Goal: Transaction & Acquisition: Purchase product/service

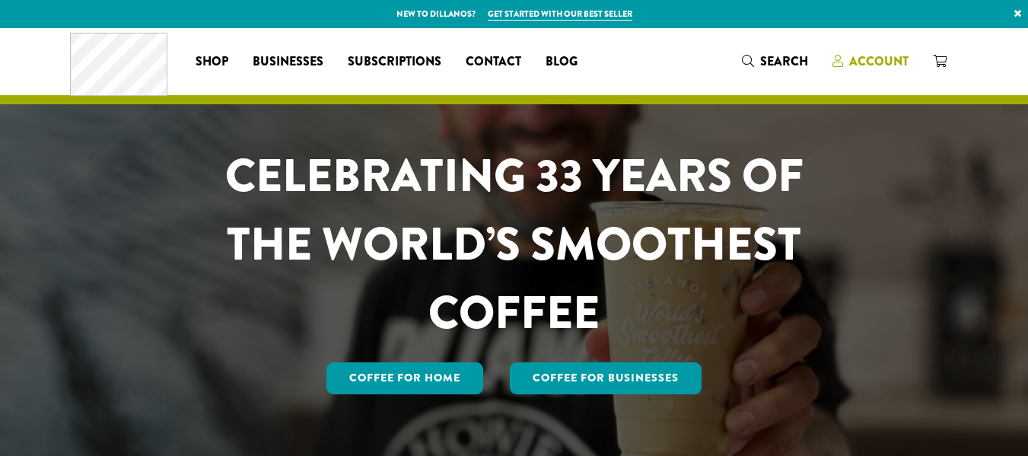
click at [847, 59] on span "Account" at bounding box center [870, 61] width 76 height 19
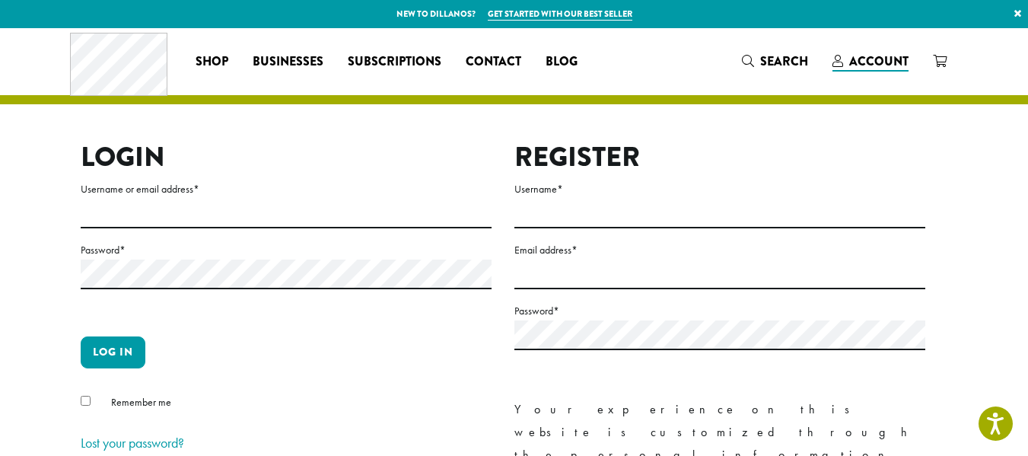
click at [253, 197] on label "Username or email address *" at bounding box center [286, 189] width 411 height 19
click at [253, 199] on input "Username or email address *" at bounding box center [286, 214] width 411 height 30
click at [221, 211] on input "Username or email address *" at bounding box center [286, 214] width 411 height 30
type input "**********"
click at [81, 336] on button "Log in" at bounding box center [113, 352] width 65 height 32
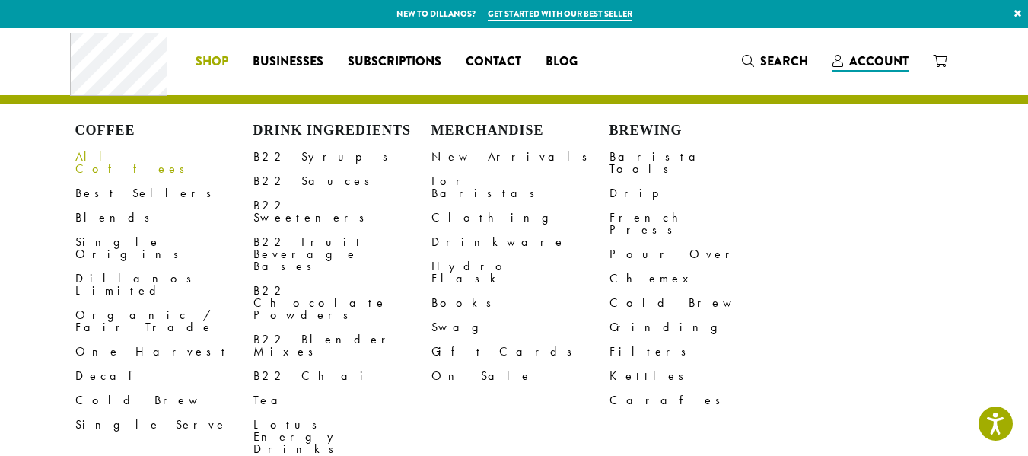
click at [108, 157] on link "All Coffees" at bounding box center [164, 163] width 178 height 37
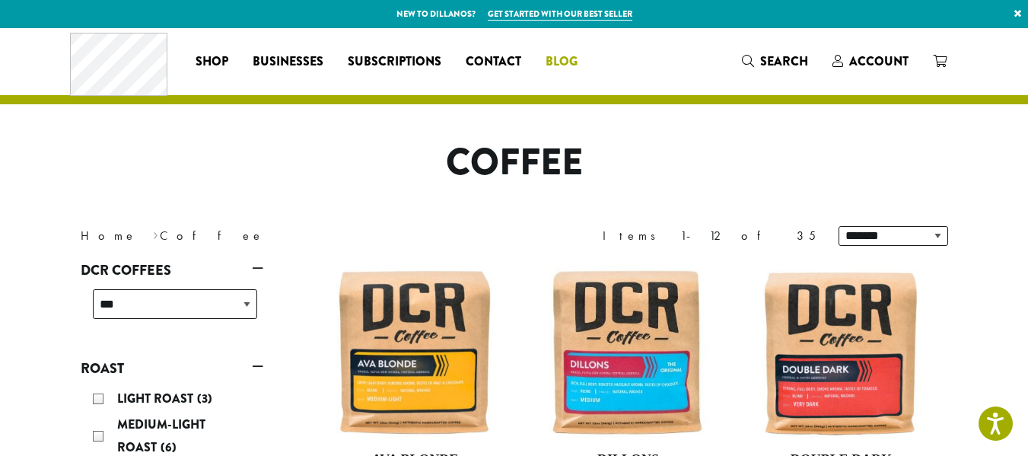
click at [565, 56] on span "Blog" at bounding box center [561, 61] width 32 height 19
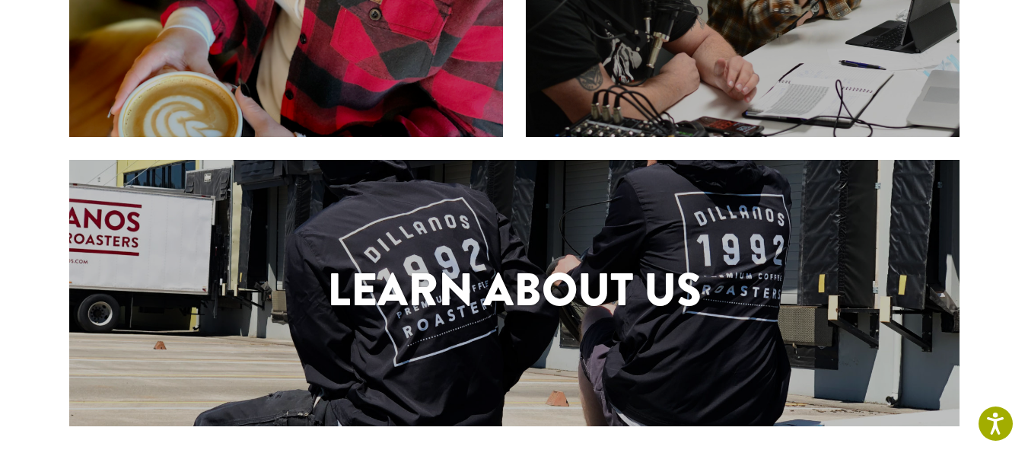
scroll to position [571, 0]
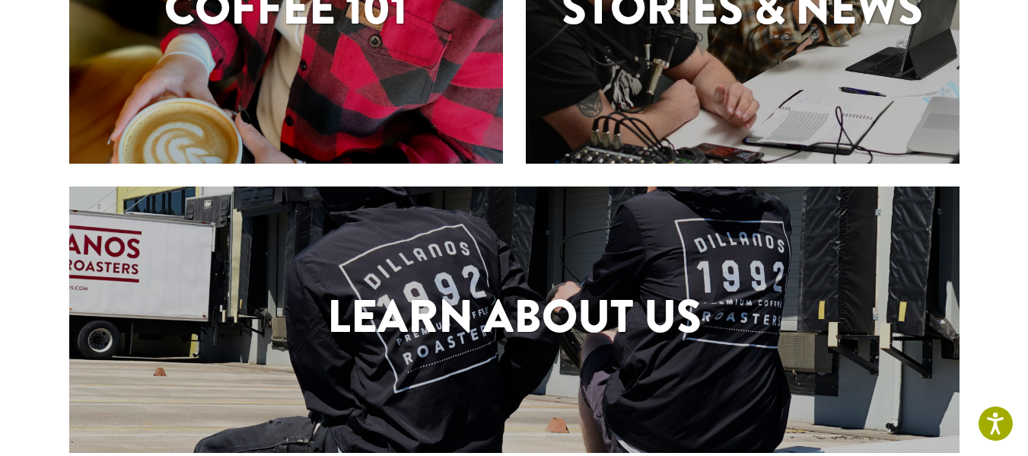
click at [565, 56] on div "Stories & News" at bounding box center [743, 11] width 434 height 304
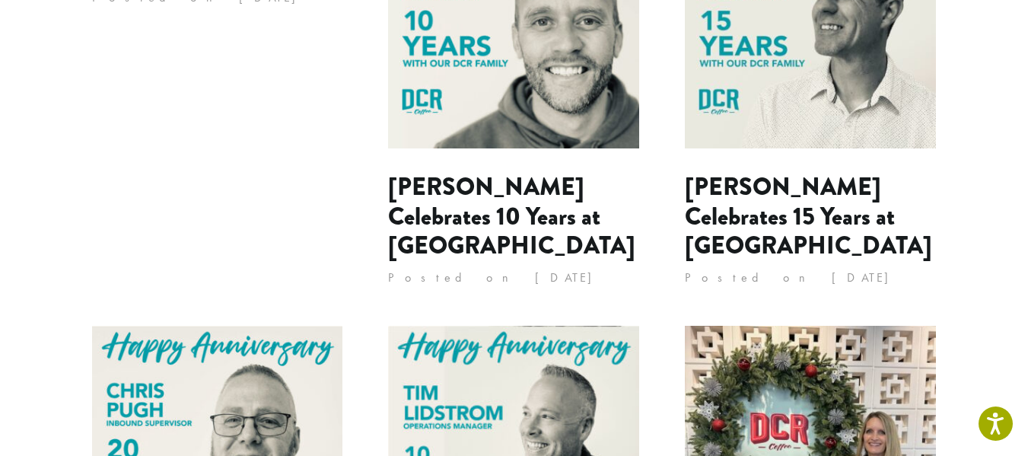
scroll to position [304, 0]
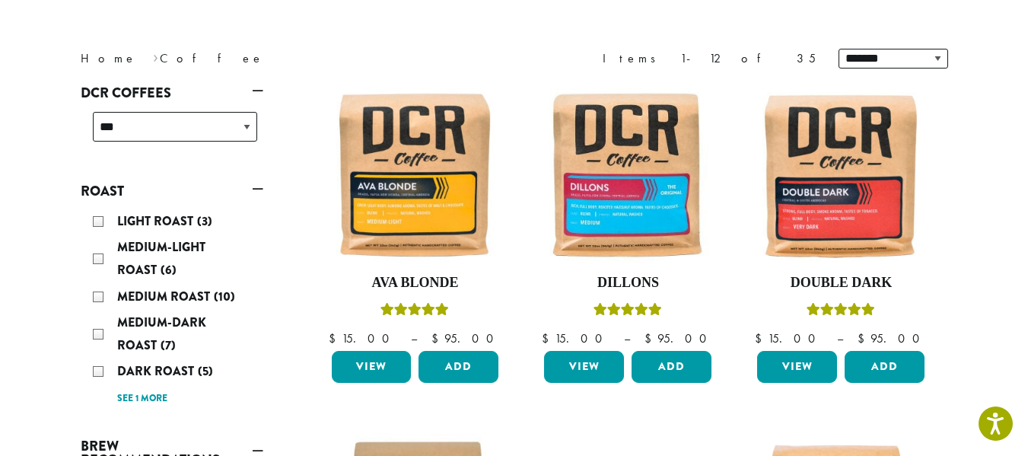
scroll to position [228, 0]
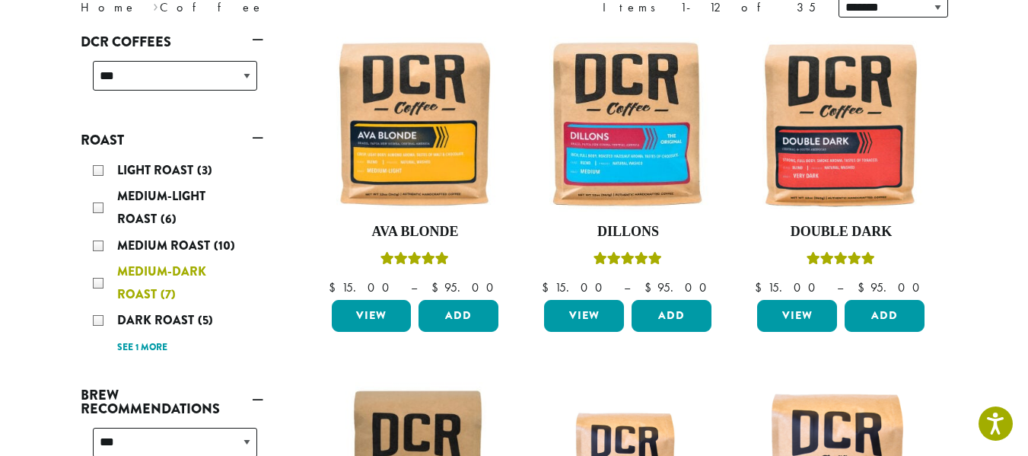
click at [158, 291] on span "Medium-Dark Roast" at bounding box center [161, 282] width 89 height 40
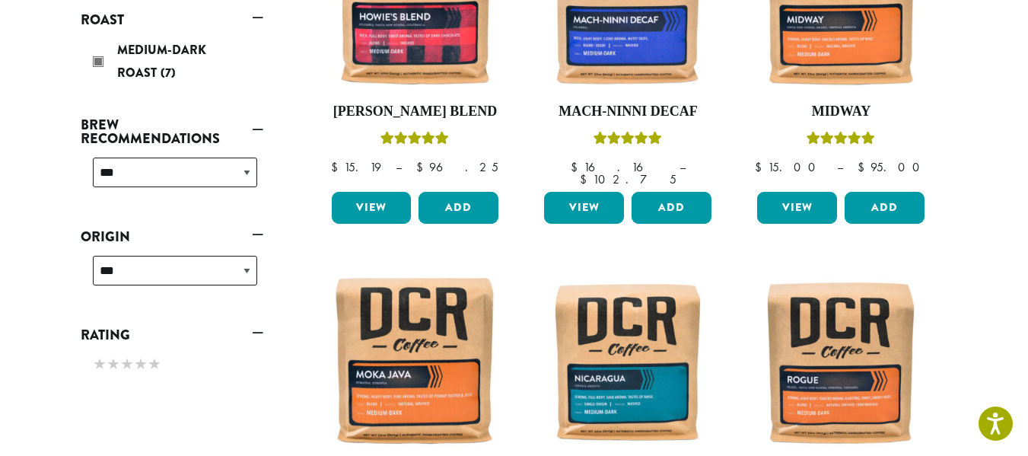
scroll to position [246, 0]
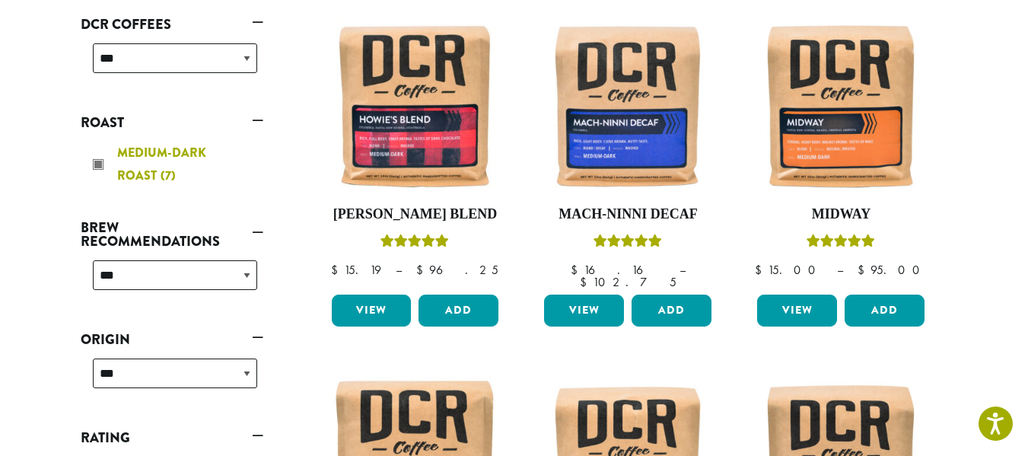
click at [95, 167] on div "Medium-Dark Roast (7)" at bounding box center [175, 164] width 164 height 46
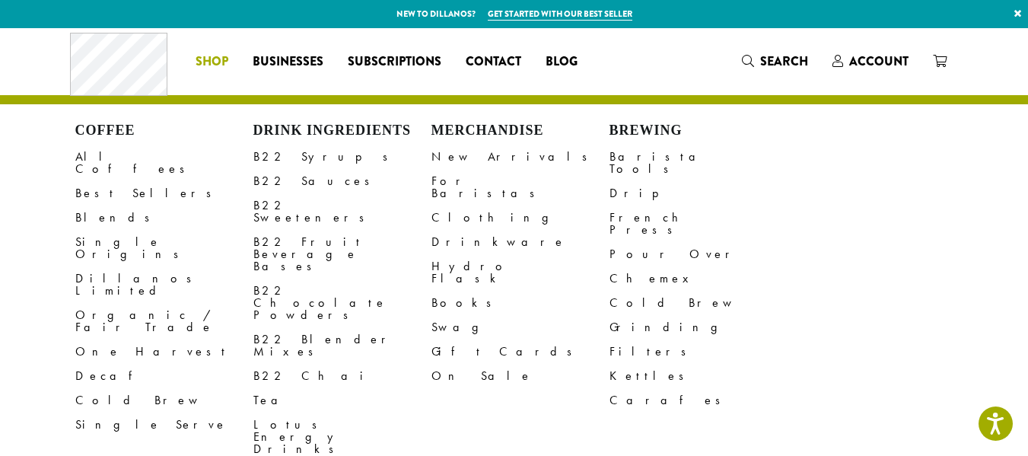
click at [197, 62] on span "Shop" at bounding box center [211, 61] width 33 height 19
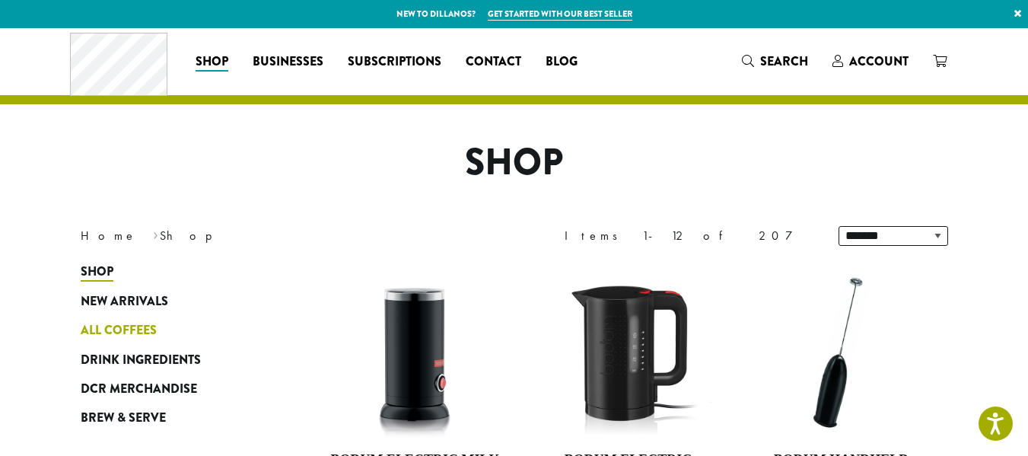
click at [134, 325] on span "All Coffees" at bounding box center [119, 330] width 76 height 19
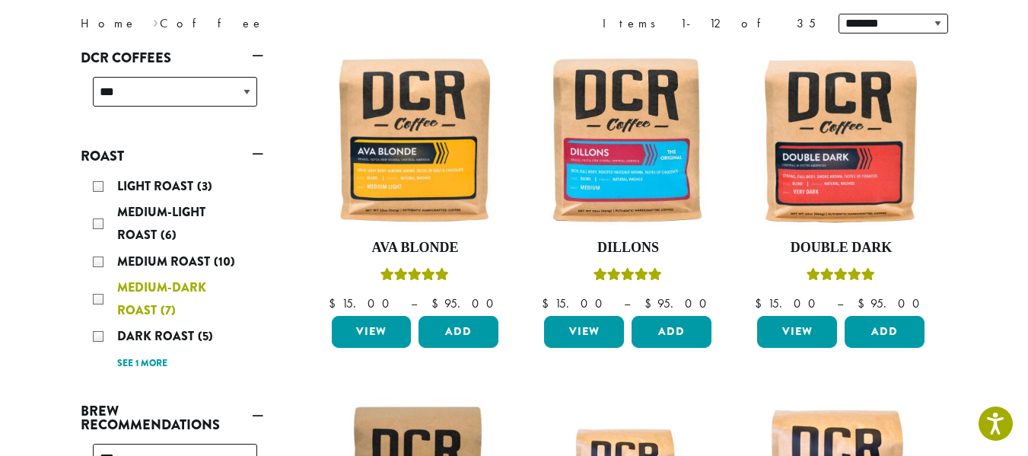
scroll to position [228, 0]
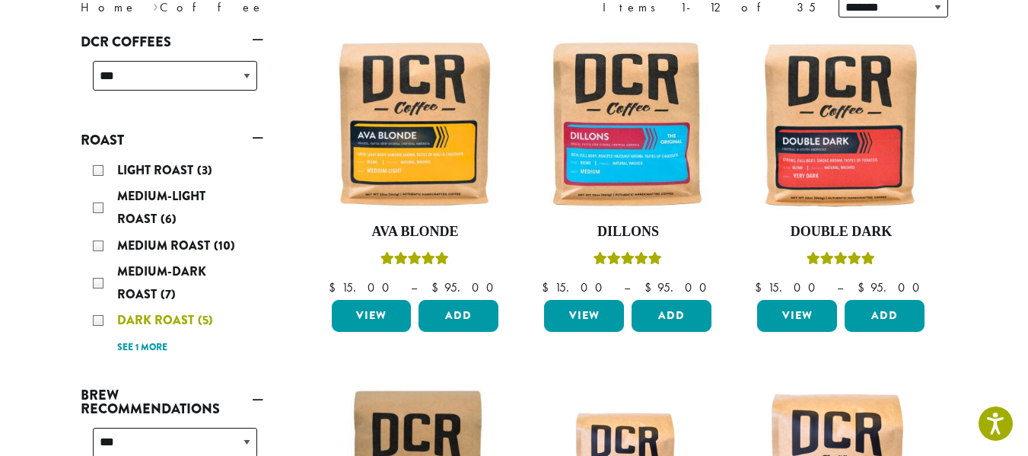
click at [140, 323] on span "Dark Roast" at bounding box center [157, 319] width 81 height 17
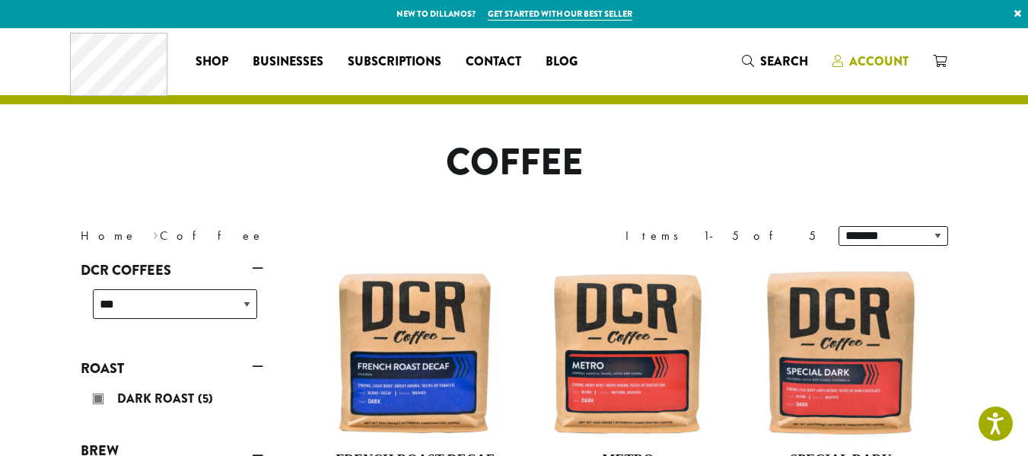
click at [863, 57] on span "Account" at bounding box center [878, 60] width 59 height 17
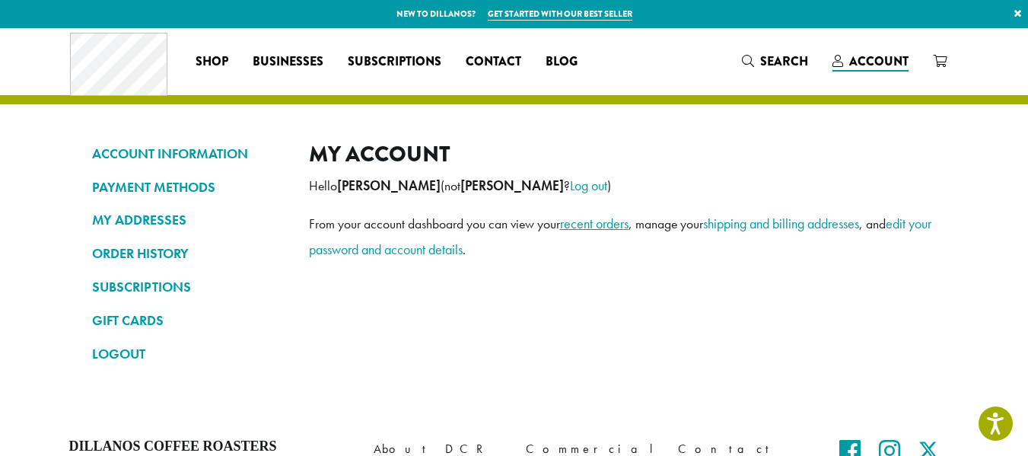
click at [593, 224] on link "recent orders" at bounding box center [594, 223] width 68 height 17
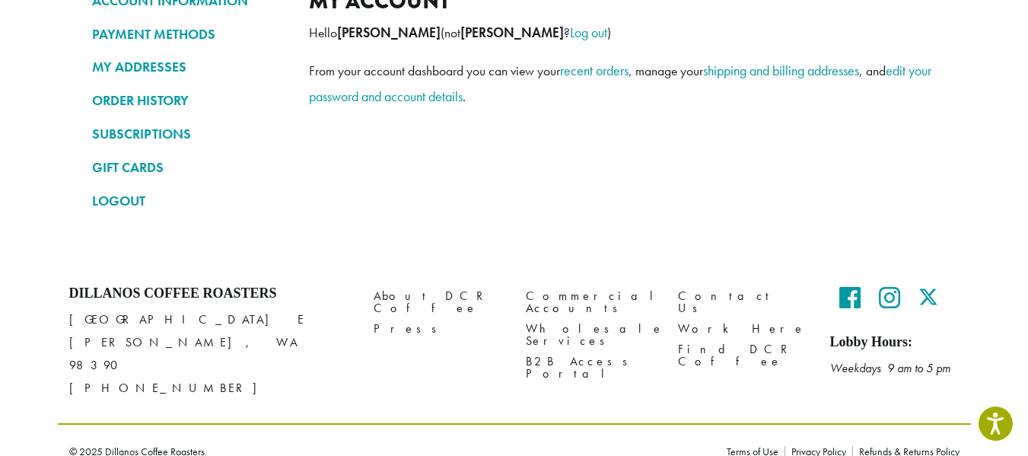
scroll to position [154, 0]
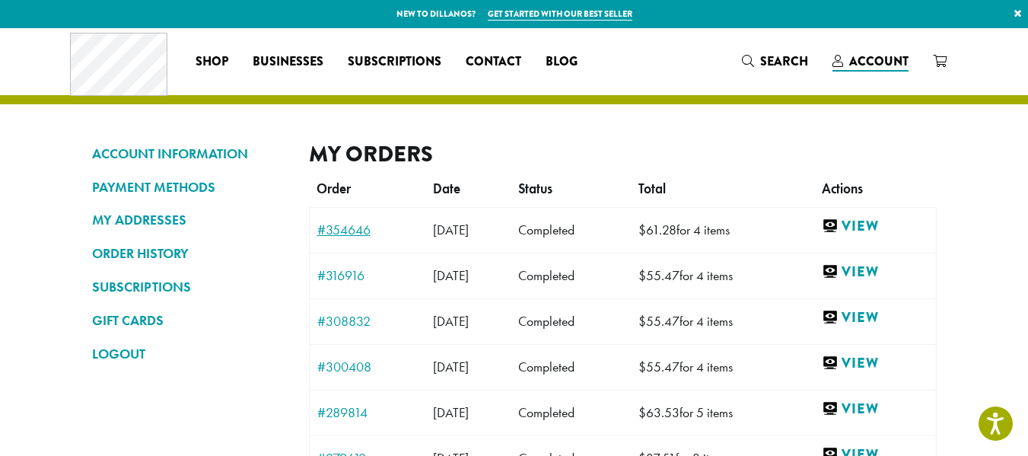
click at [344, 231] on link "#354646" at bounding box center [367, 230] width 101 height 14
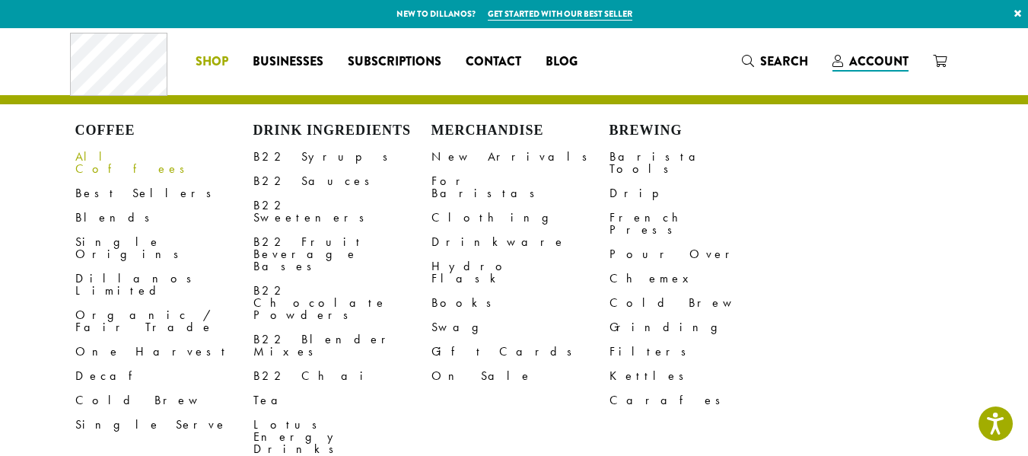
click at [106, 157] on link "All Coffees" at bounding box center [164, 163] width 178 height 37
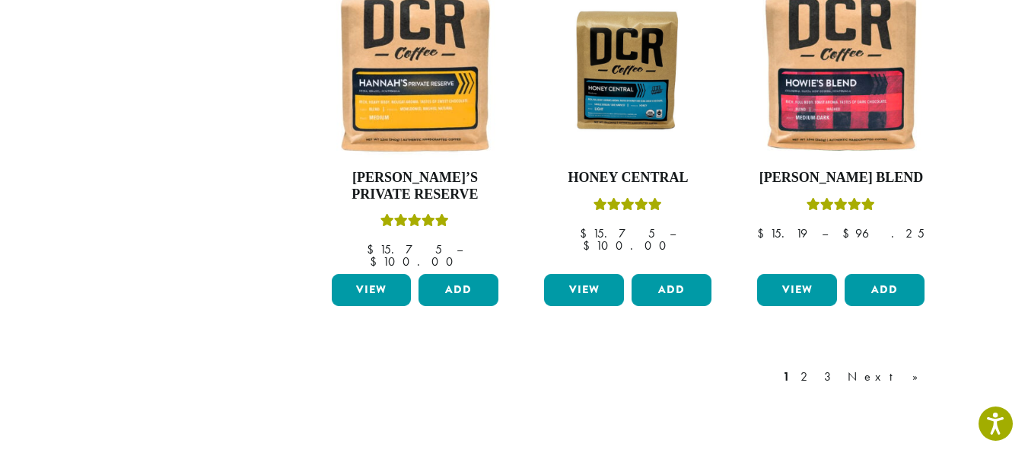
scroll to position [1369, 0]
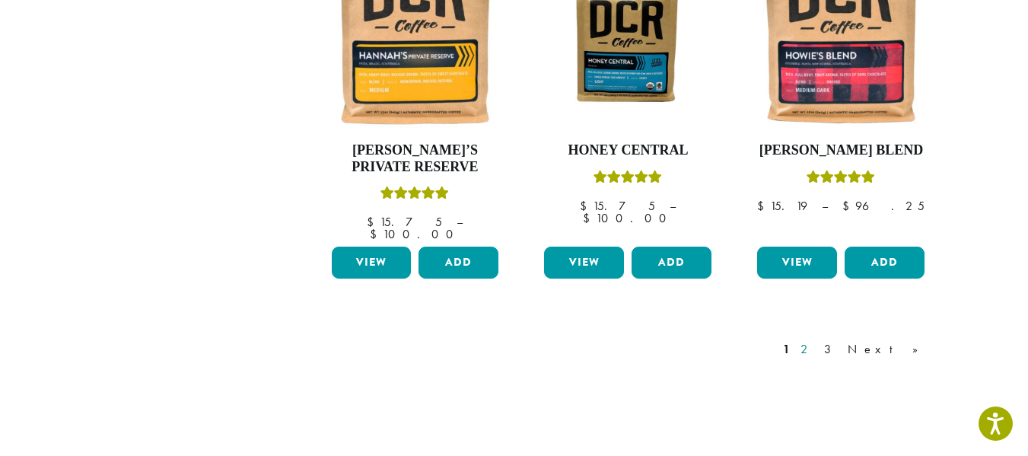
click at [816, 340] on link "2" at bounding box center [806, 349] width 19 height 18
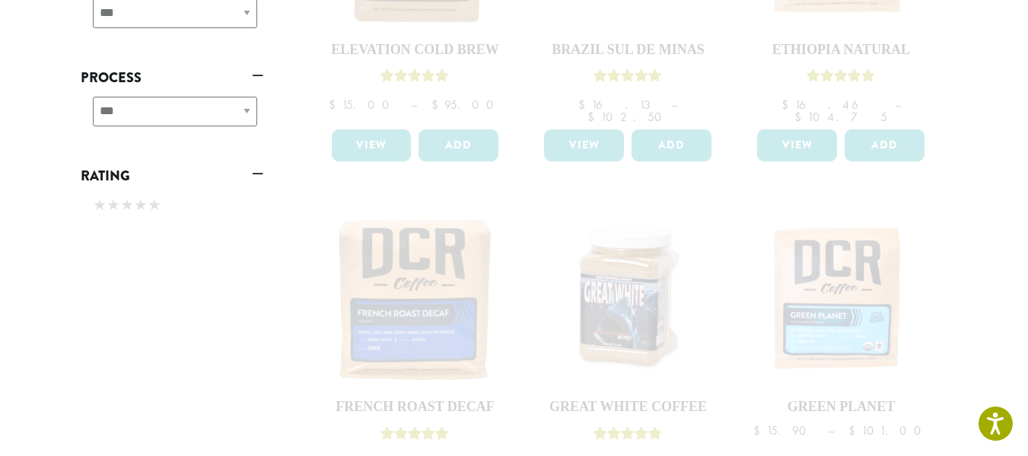
scroll to position [1293, 0]
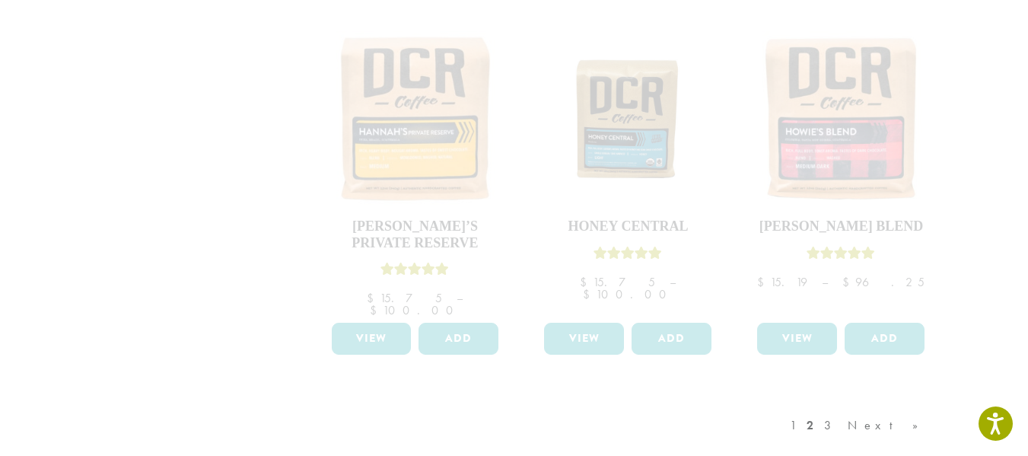
click at [866, 405] on div "1 2 3 Next »" at bounding box center [862, 441] width 150 height 72
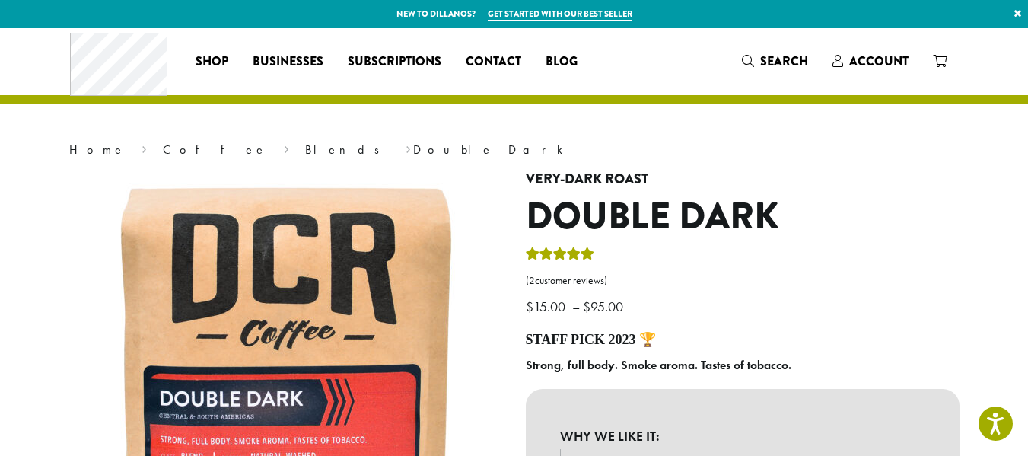
scroll to position [228, 0]
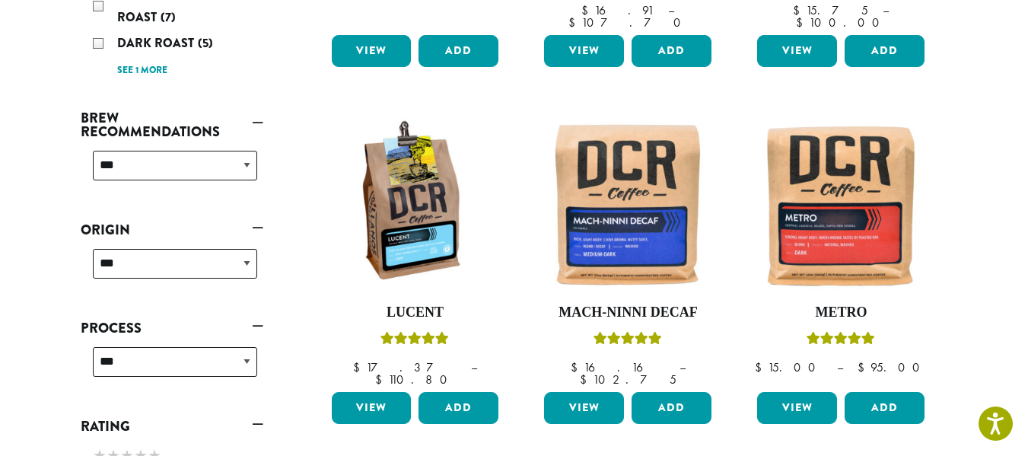
scroll to position [532, 0]
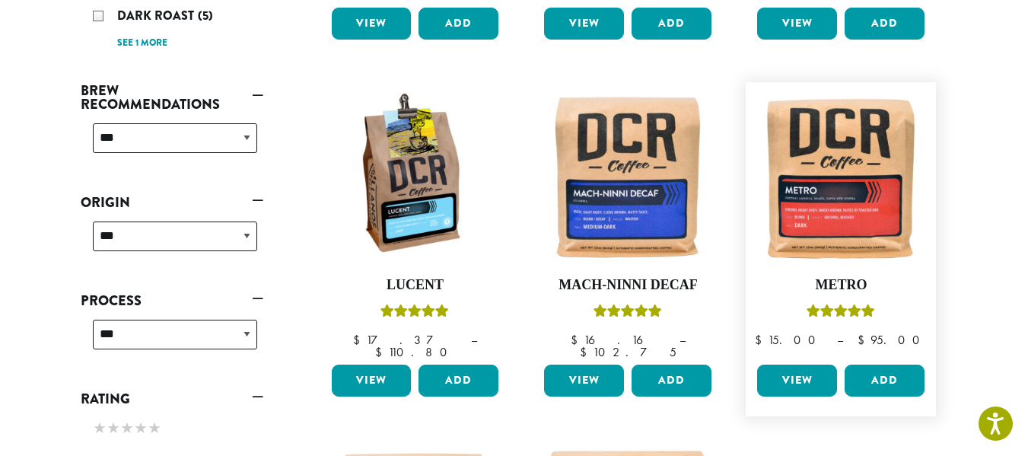
click at [789, 364] on link "View" at bounding box center [797, 380] width 80 height 32
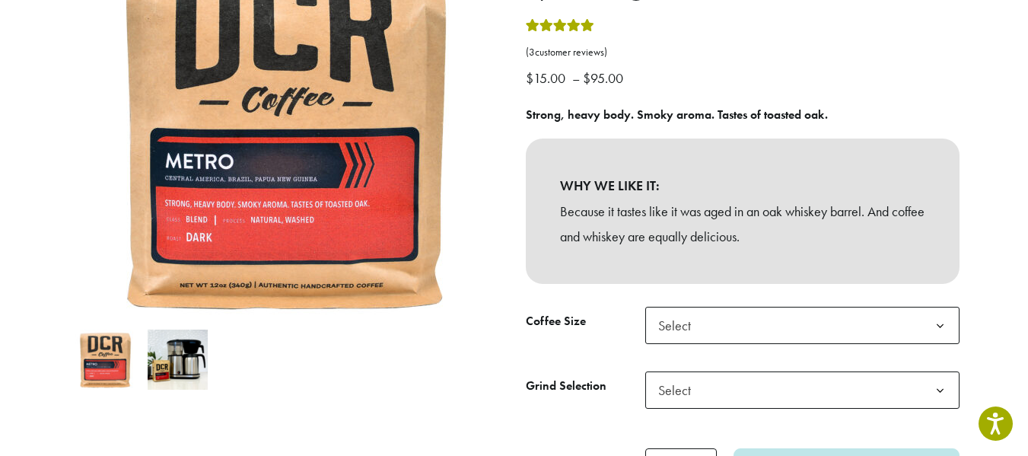
click at [771, 314] on span "Select" at bounding box center [802, 325] width 314 height 37
click at [723, 393] on span "Select" at bounding box center [802, 389] width 314 height 37
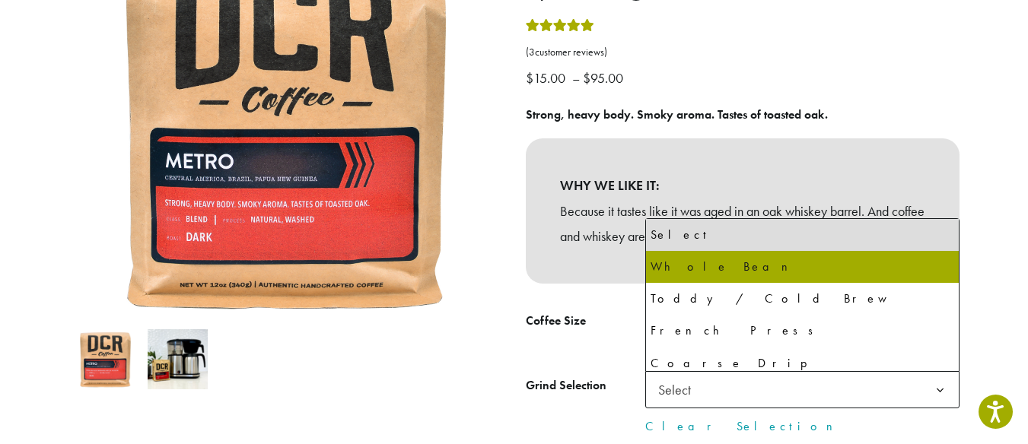
select select "*********"
select select "**********"
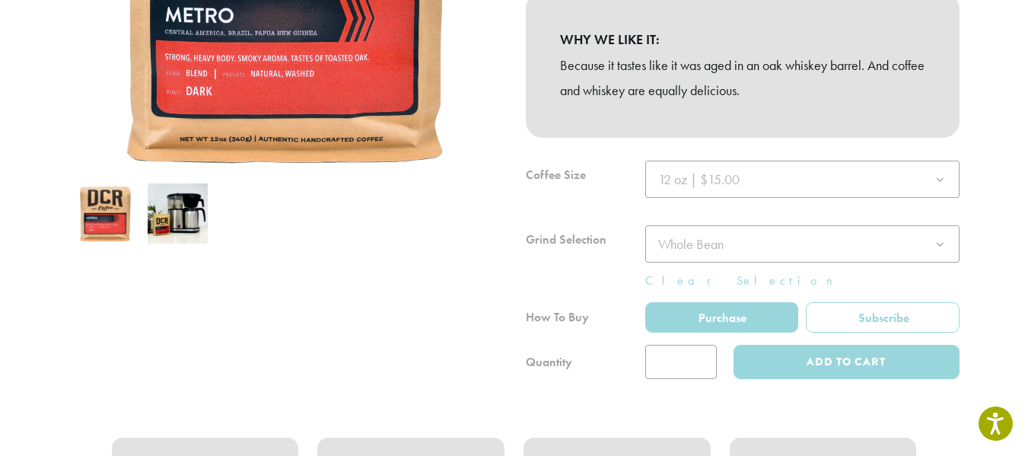
scroll to position [380, 0]
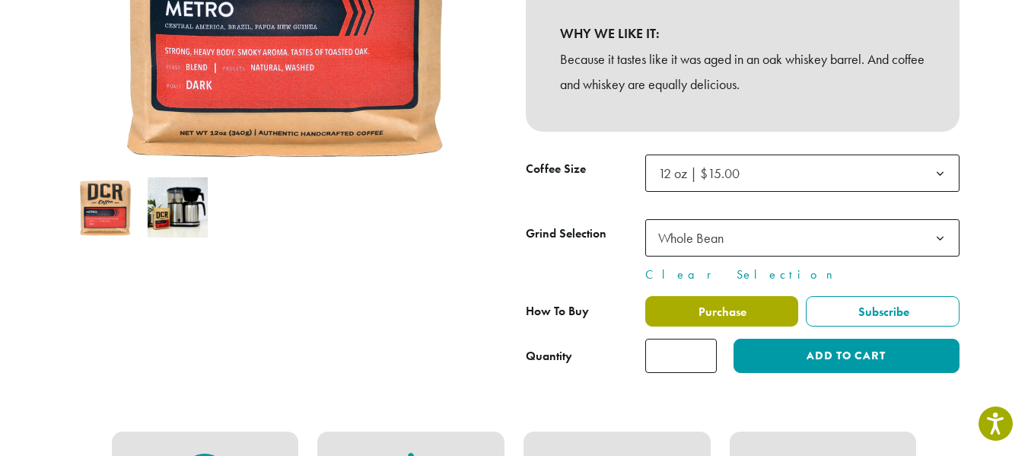
click at [733, 315] on span "Purchase" at bounding box center [721, 312] width 50 height 16
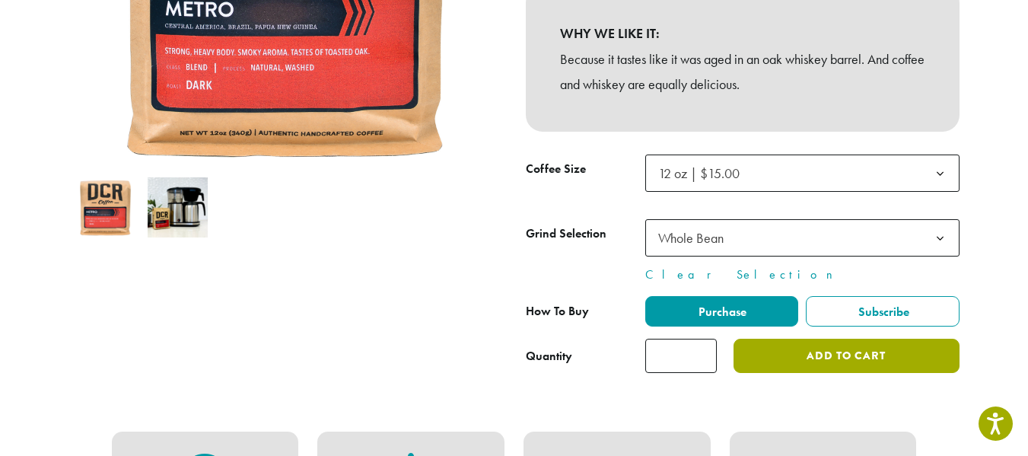
click at [790, 351] on button "Add to cart" at bounding box center [845, 355] width 225 height 34
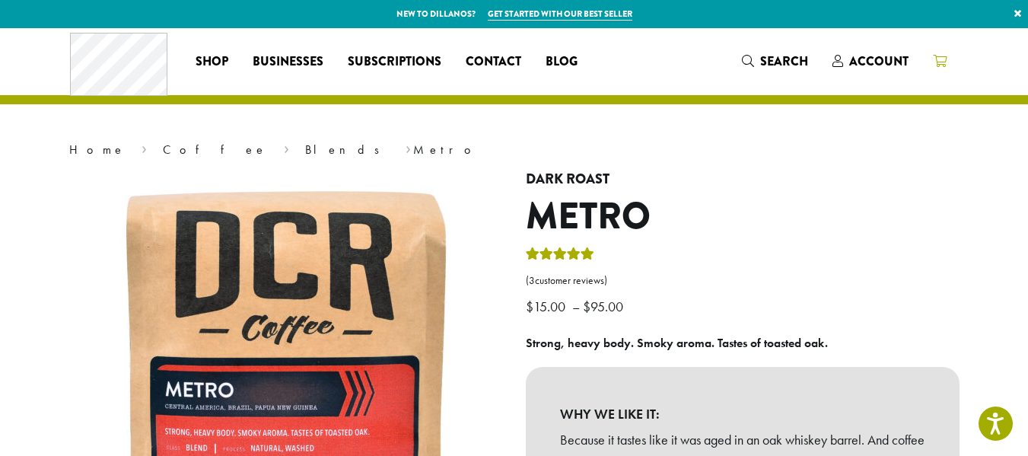
click at [947, 59] on link at bounding box center [939, 61] width 38 height 25
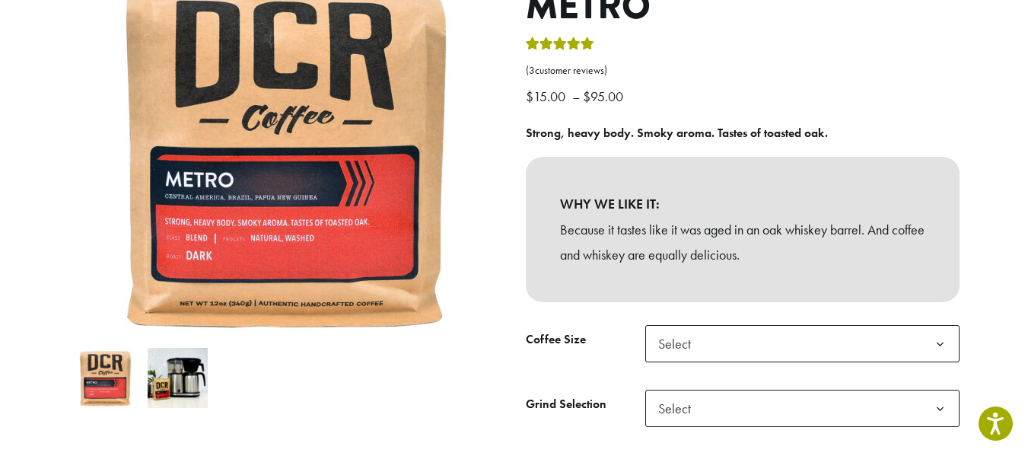
scroll to position [228, 0]
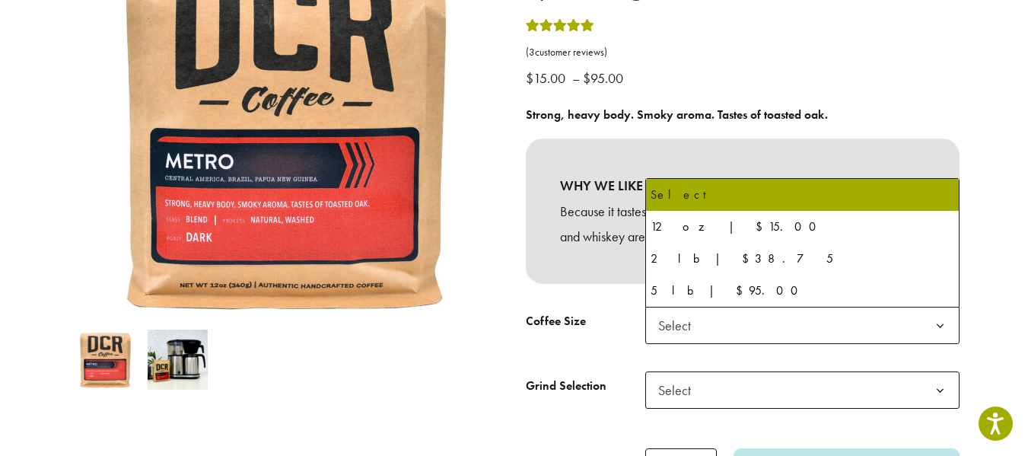
click at [703, 321] on span "Select" at bounding box center [679, 325] width 54 height 30
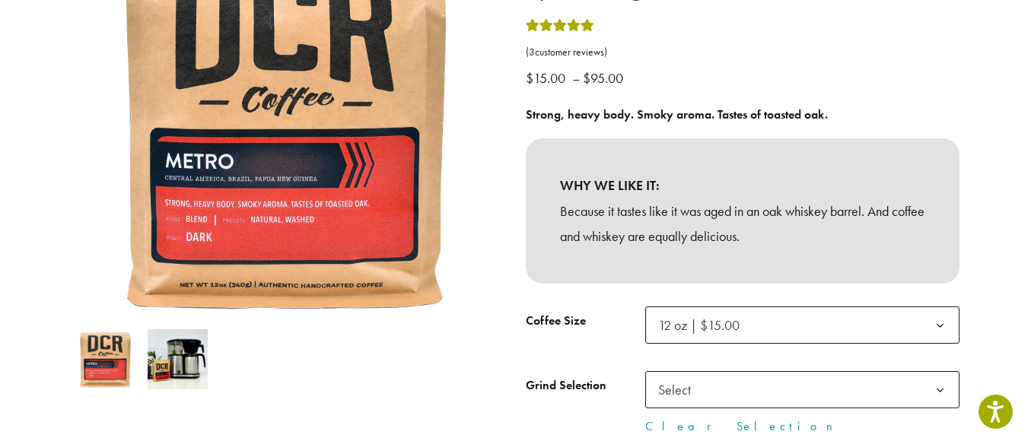
click at [707, 387] on span "Select" at bounding box center [802, 389] width 314 height 37
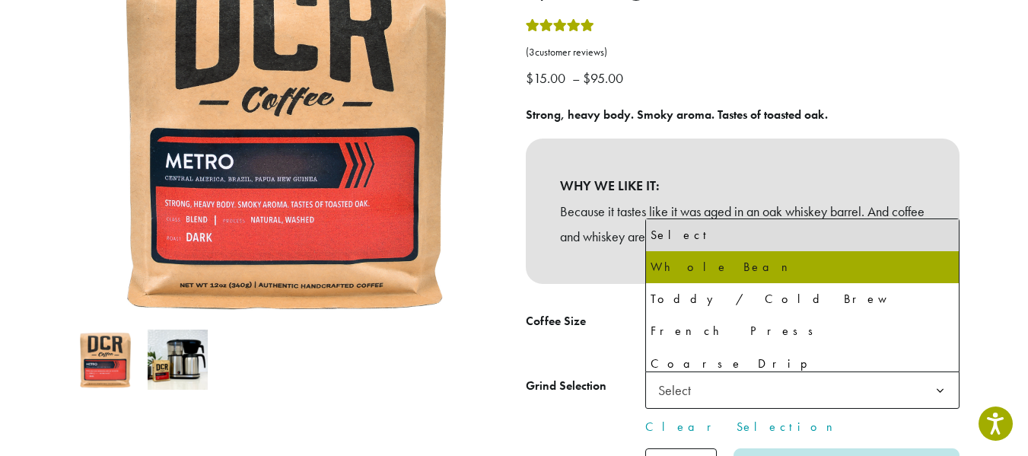
select select "*********"
select select "**********"
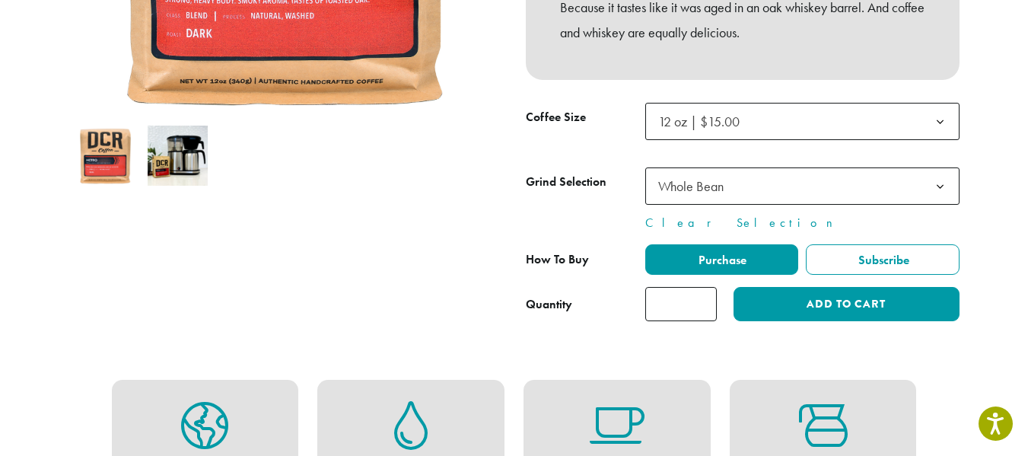
scroll to position [456, 0]
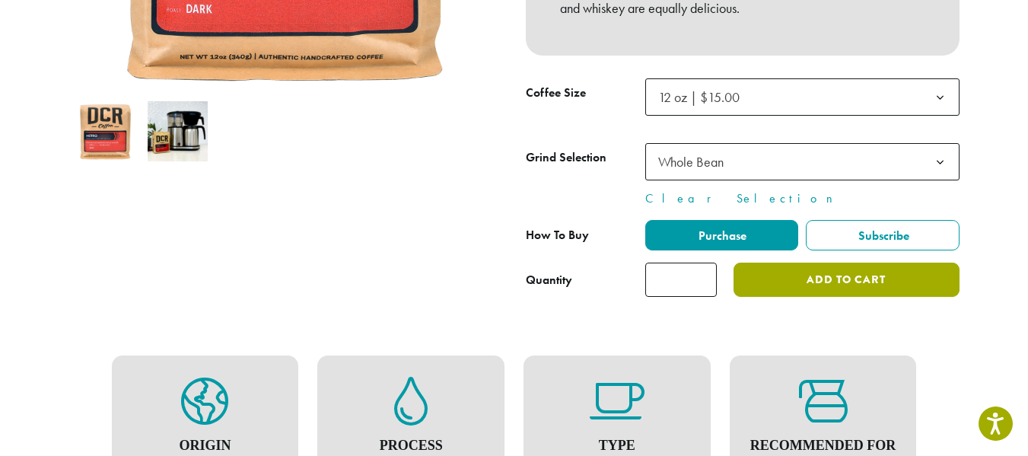
click at [775, 281] on button "Add to cart" at bounding box center [845, 279] width 225 height 34
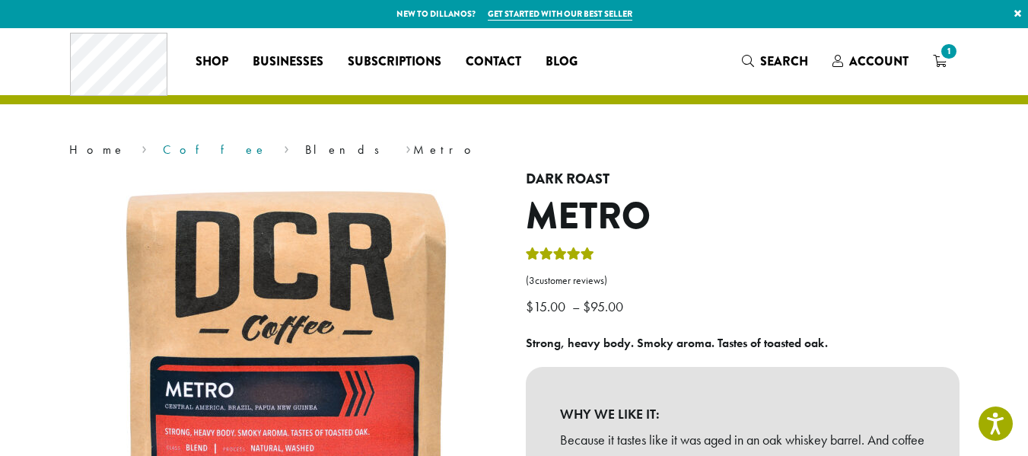
click at [163, 155] on link "Coffee" at bounding box center [215, 149] width 104 height 16
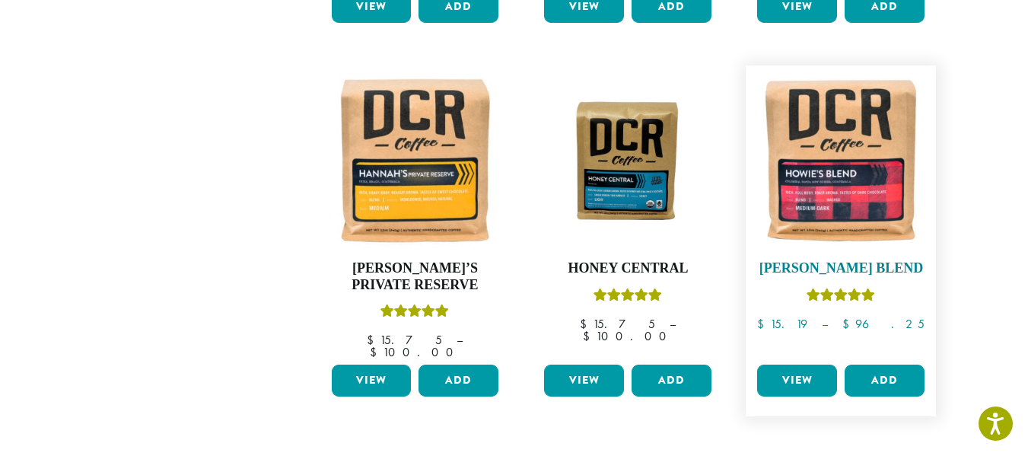
scroll to position [1293, 0]
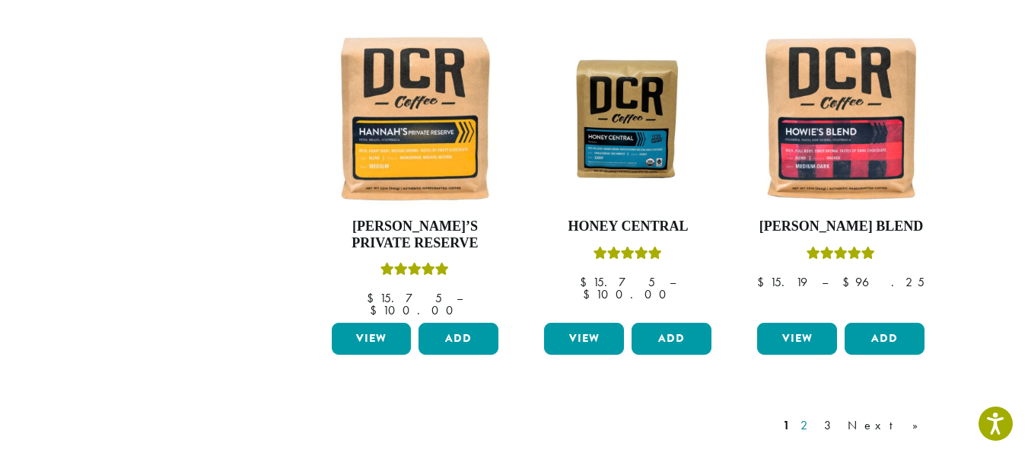
click at [816, 416] on link "2" at bounding box center [806, 425] width 19 height 18
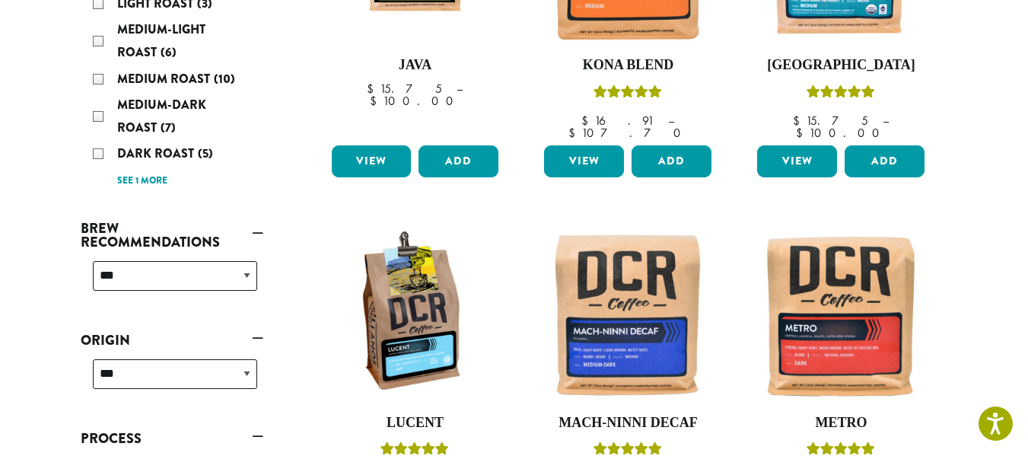
scroll to position [398, 0]
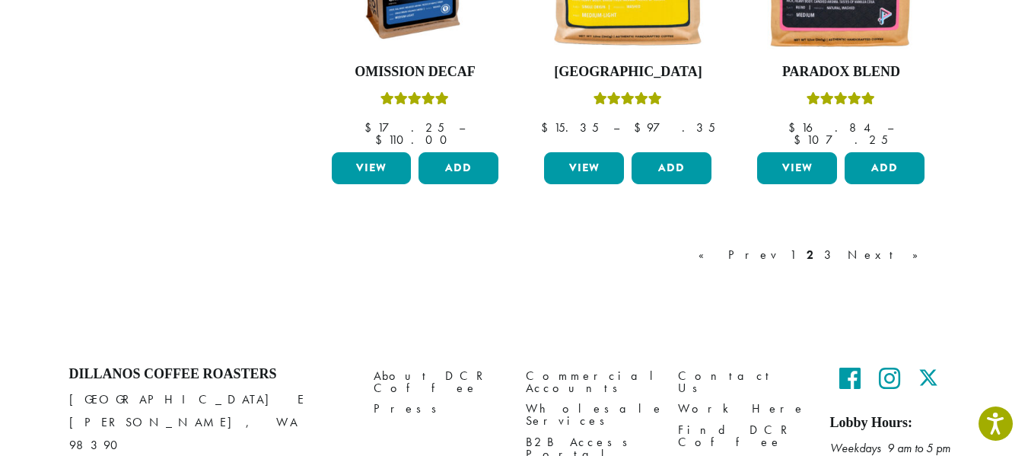
scroll to position [1463, 0]
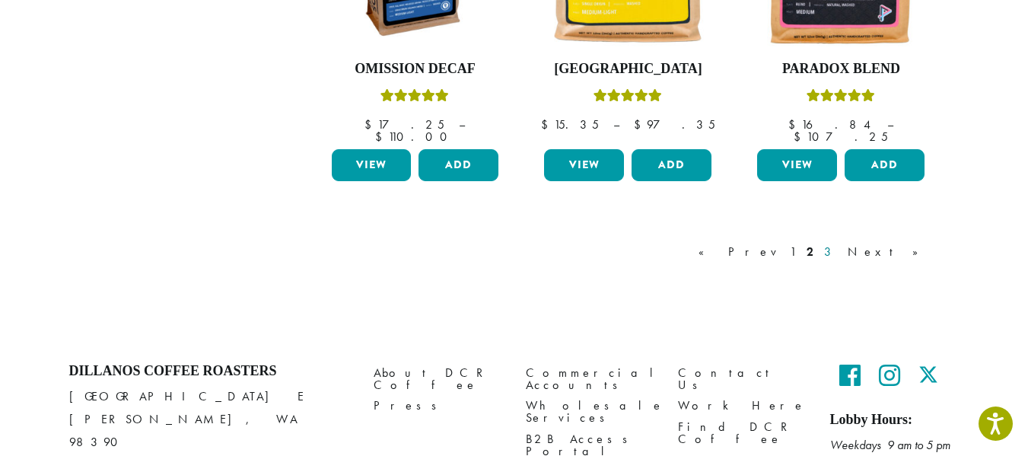
click at [840, 243] on link "3" at bounding box center [830, 252] width 19 height 18
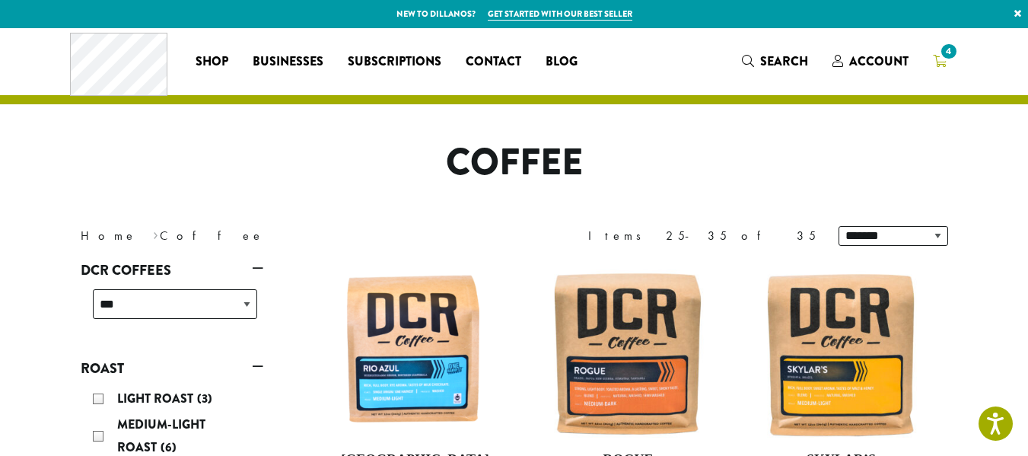
click at [949, 58] on span "4" at bounding box center [948, 51] width 21 height 21
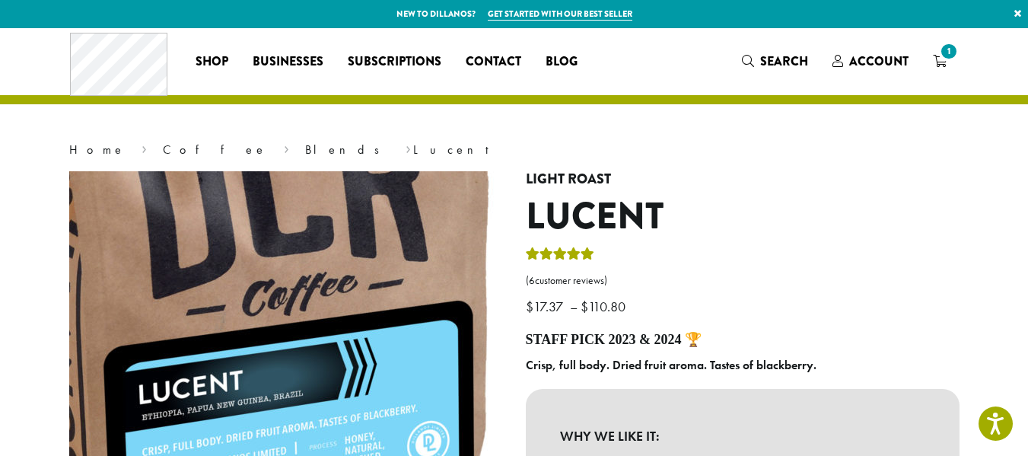
scroll to position [228, 0]
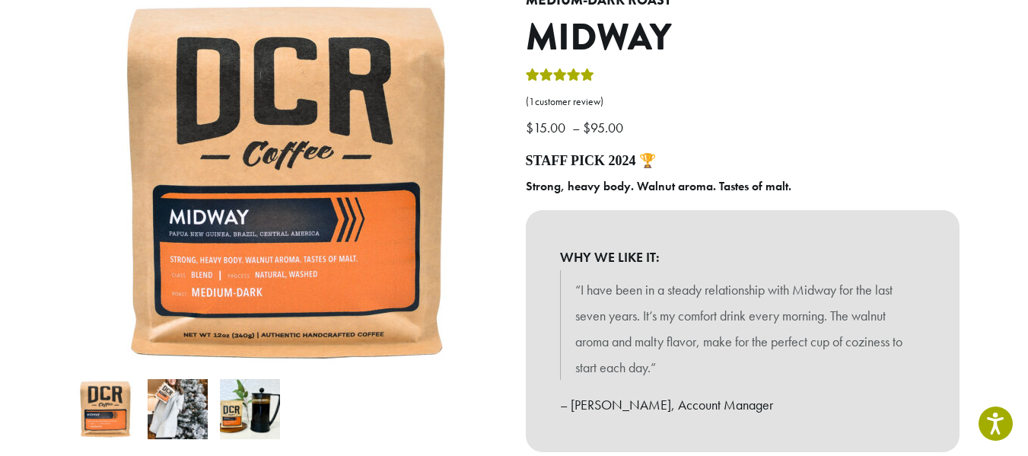
scroll to position [152, 0]
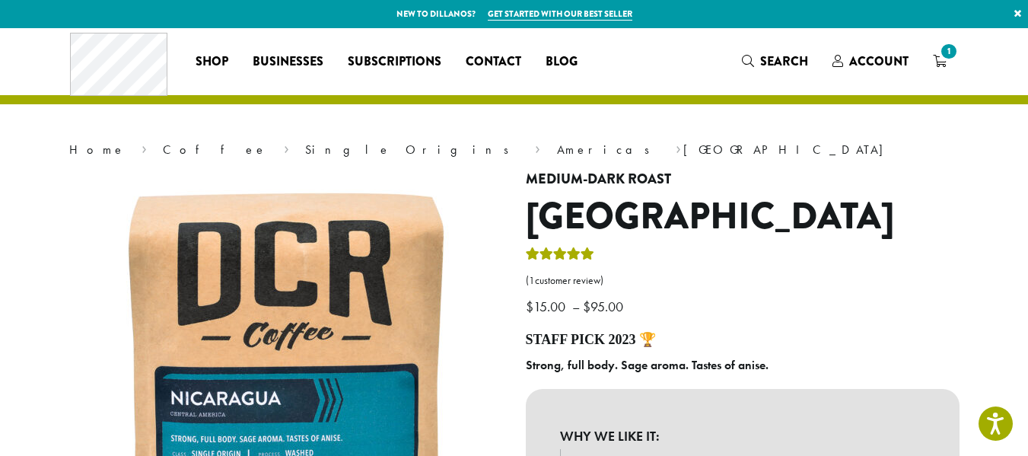
scroll to position [152, 0]
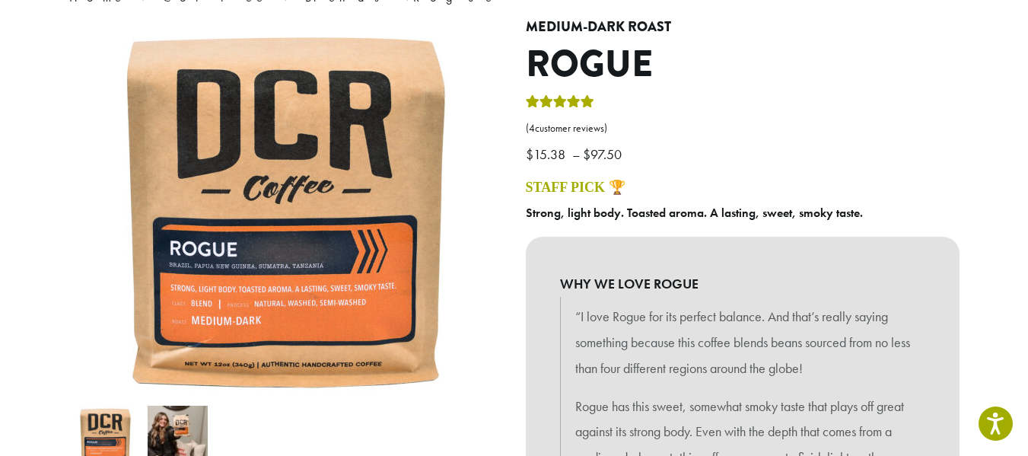
scroll to position [228, 0]
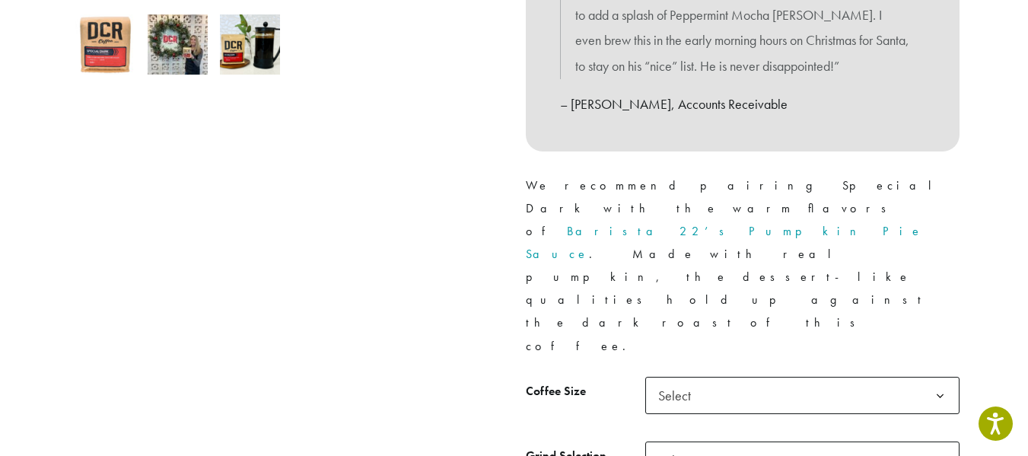
scroll to position [609, 0]
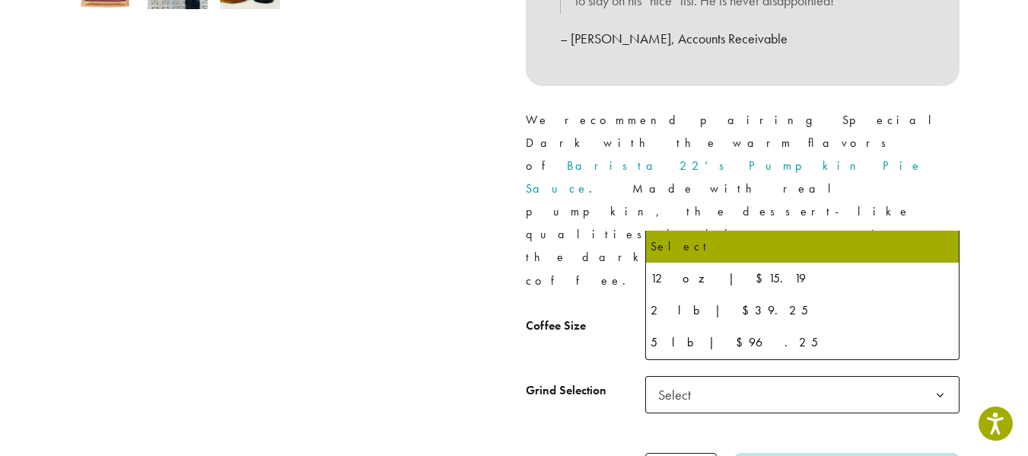
click at [691, 315] on span "Select" at bounding box center [679, 330] width 54 height 30
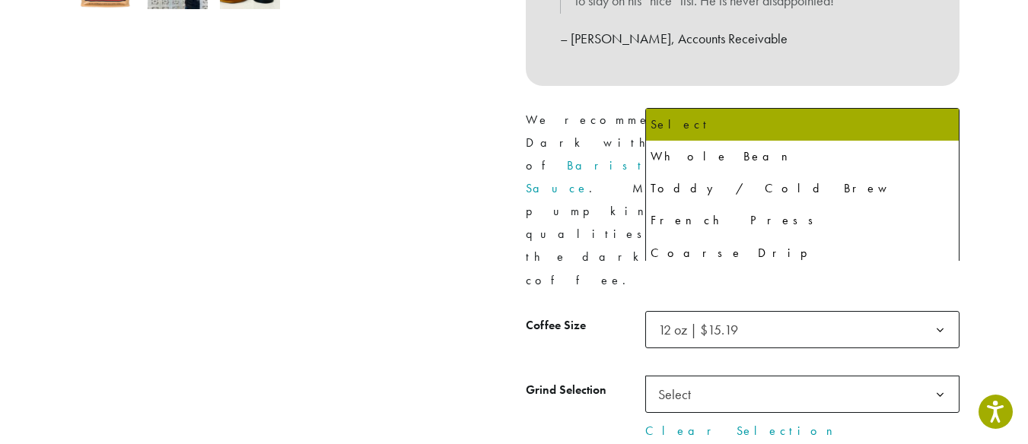
click at [694, 380] on span "Select" at bounding box center [679, 395] width 54 height 30
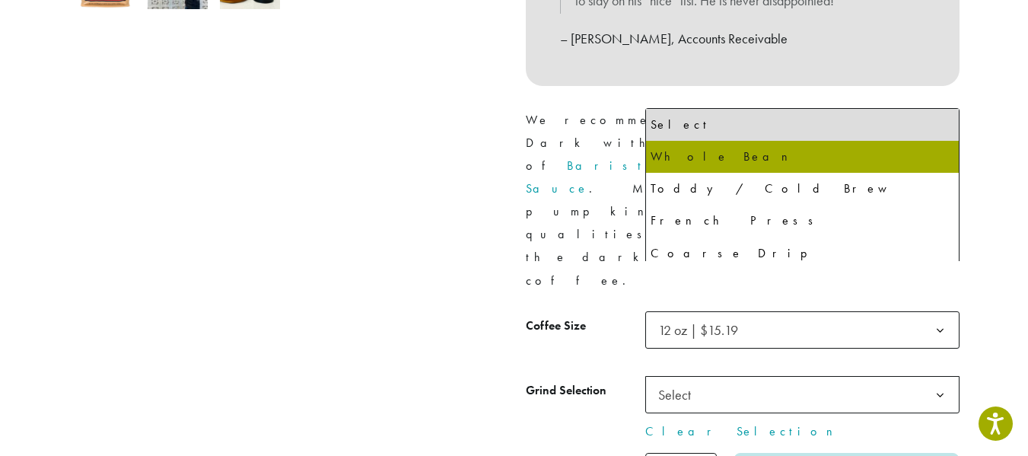
select select "*********"
select select "**********"
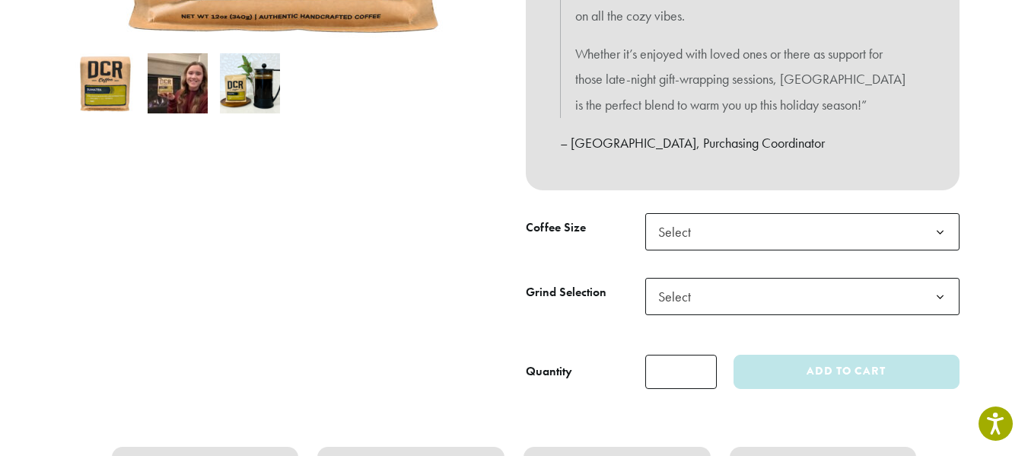
scroll to position [532, 0]
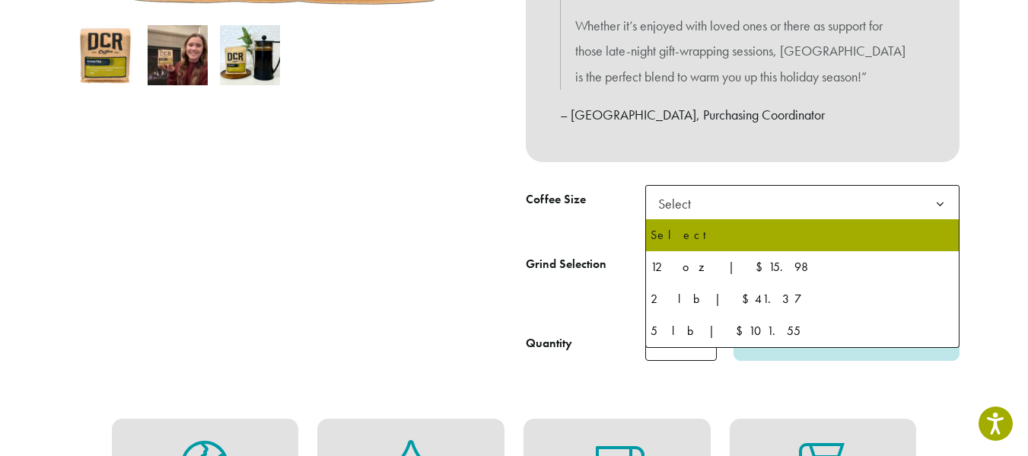
click at [721, 206] on span "Select" at bounding box center [802, 203] width 314 height 37
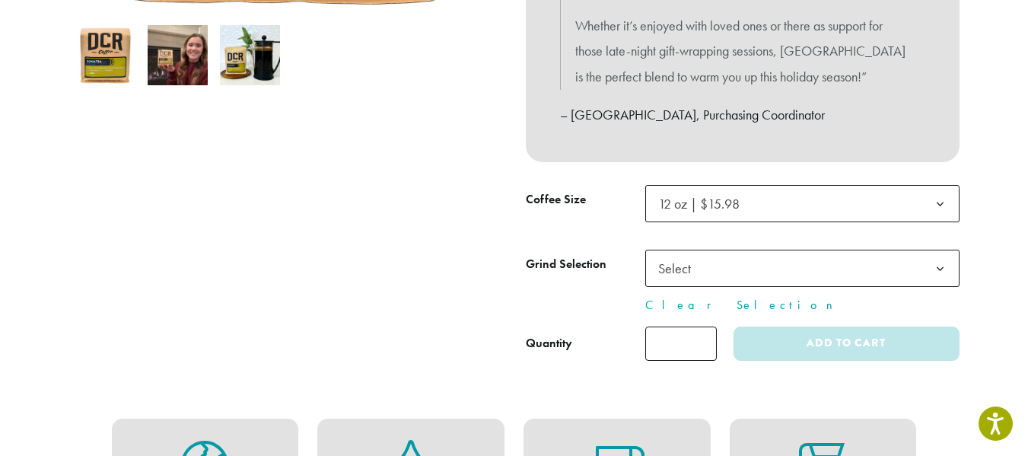
click at [736, 279] on span "Select" at bounding box center [802, 268] width 314 height 37
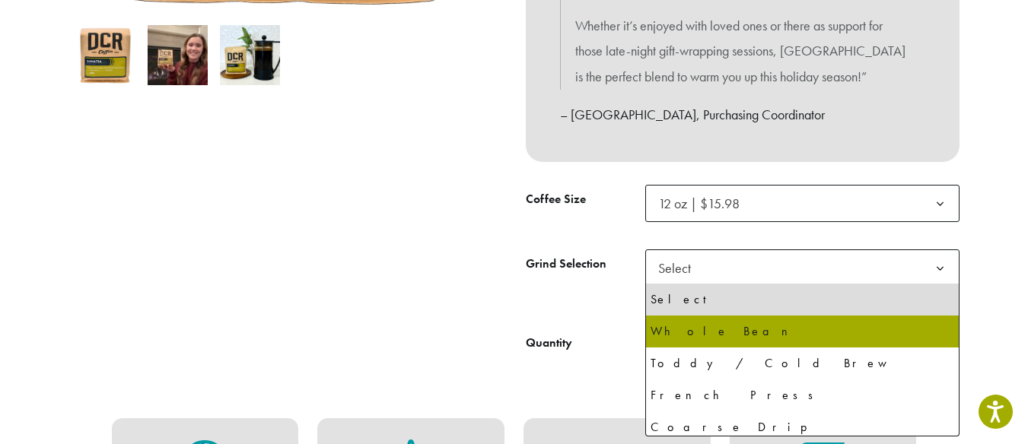
select select "*********"
select select "**********"
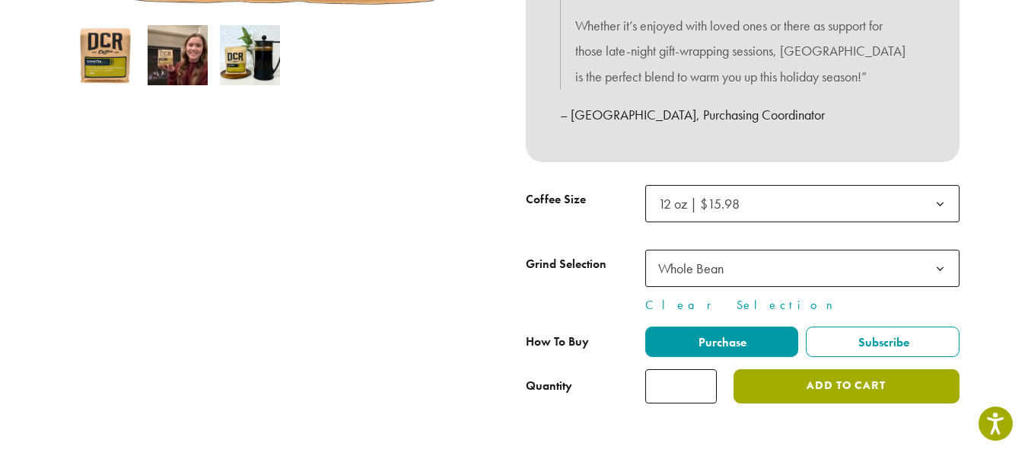
click at [784, 396] on button "Add to cart" at bounding box center [845, 386] width 225 height 34
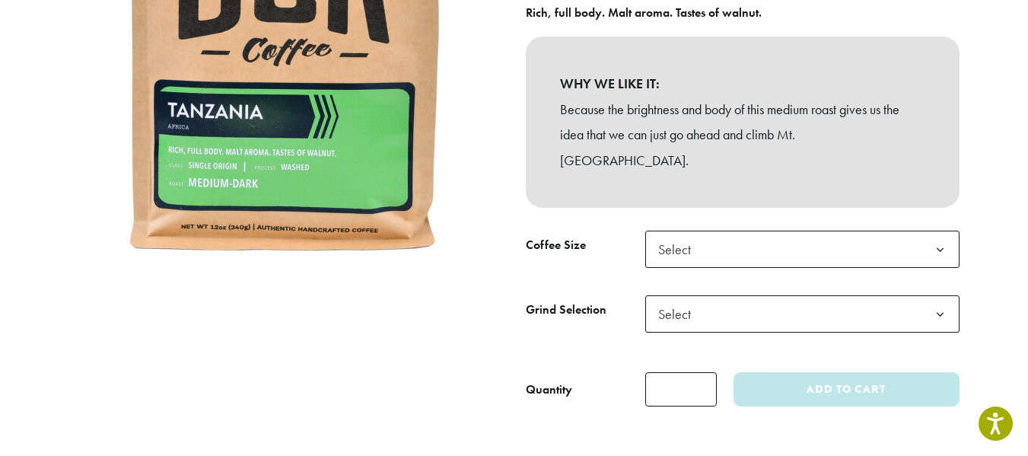
scroll to position [304, 0]
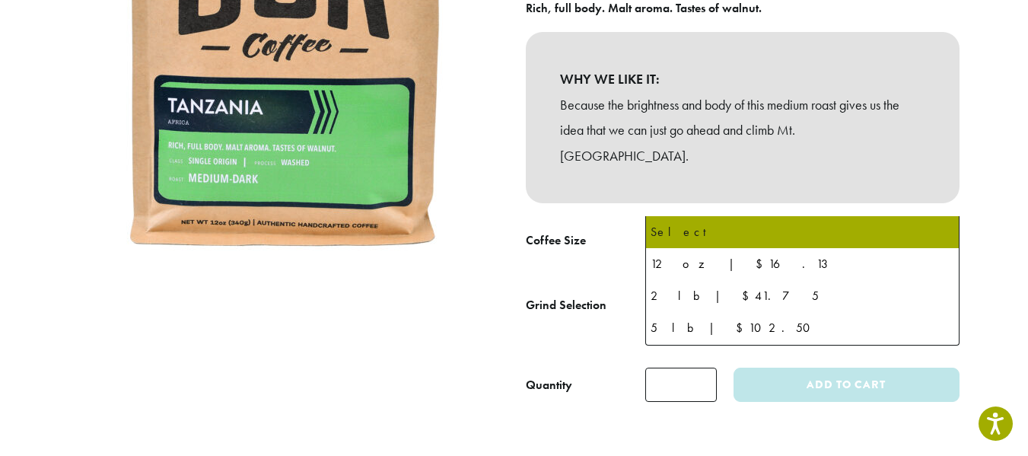
click at [760, 226] on span "Select" at bounding box center [802, 244] width 314 height 37
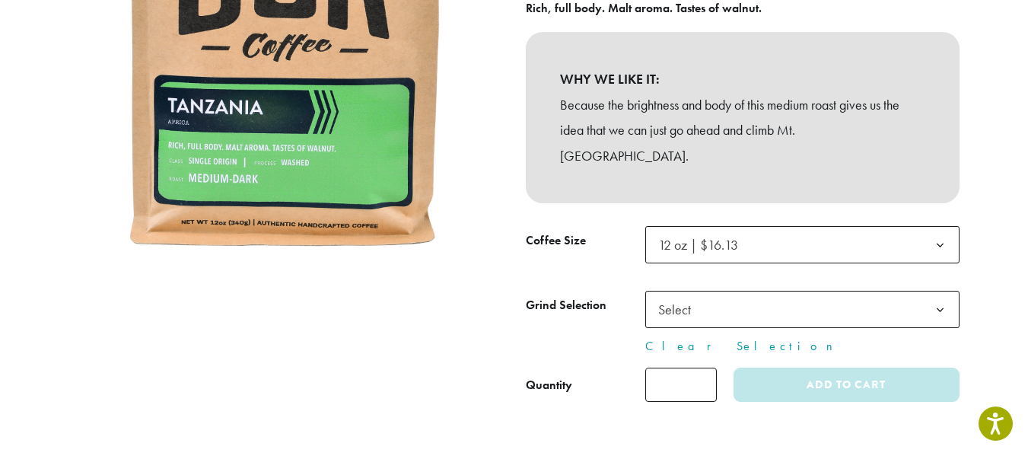
click at [738, 291] on span "Select" at bounding box center [802, 309] width 314 height 37
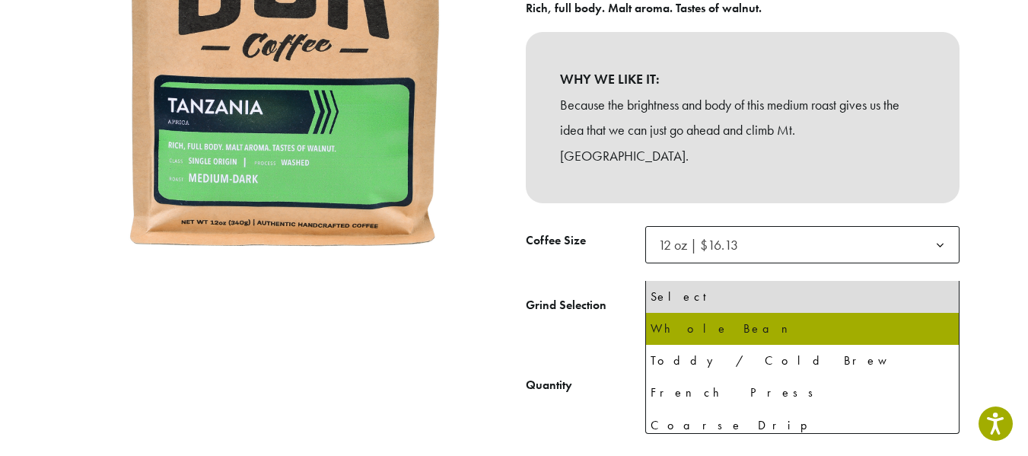
select select "*********"
select select "**********"
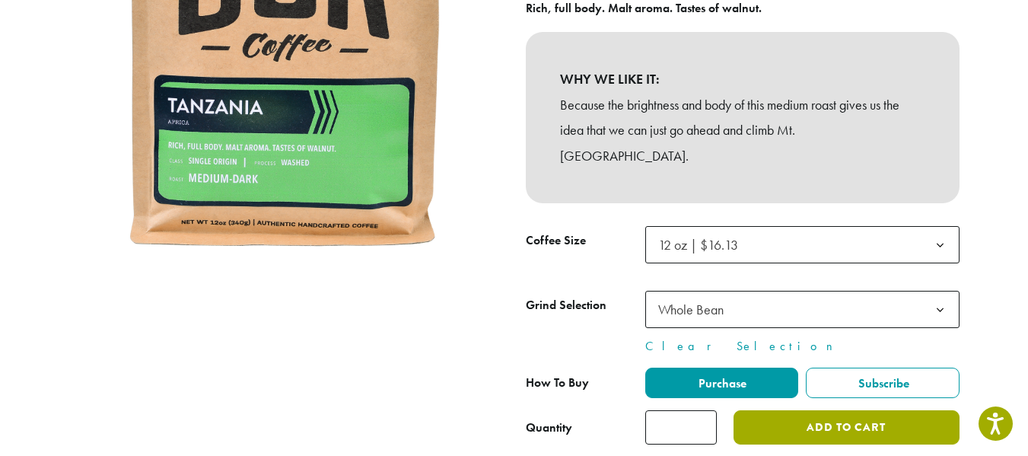
click at [796, 410] on button "Add to cart" at bounding box center [845, 427] width 225 height 34
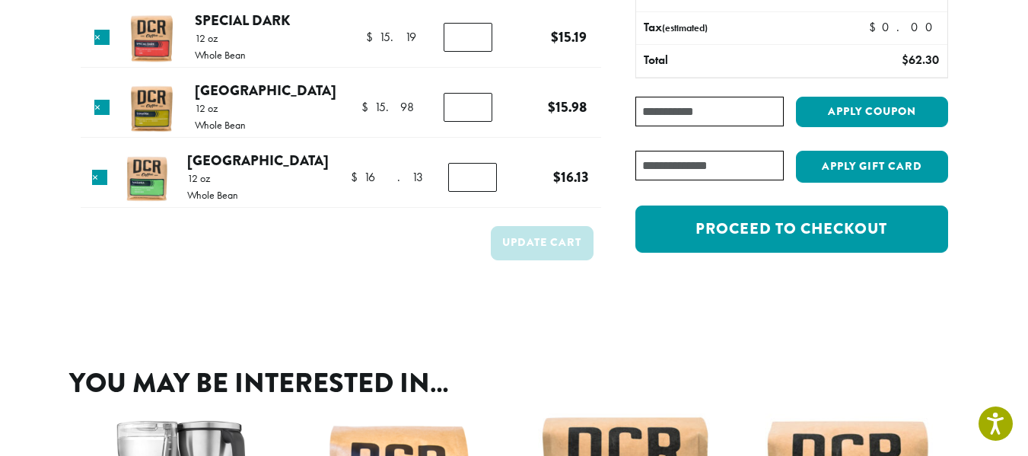
scroll to position [228, 0]
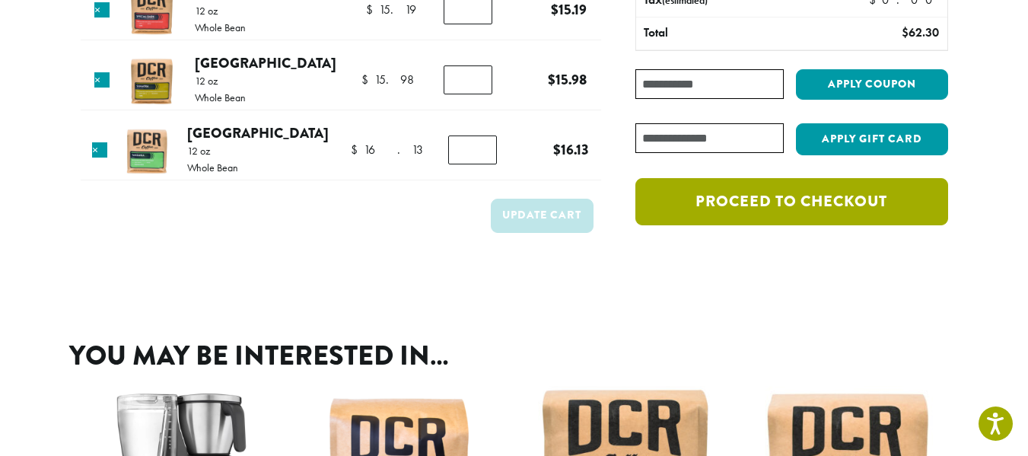
click at [729, 202] on link "Proceed to checkout" at bounding box center [791, 201] width 312 height 47
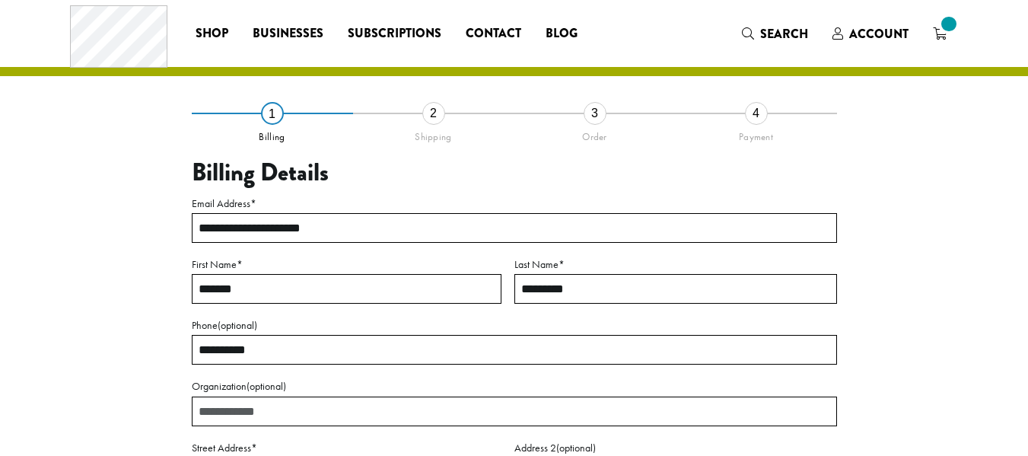
select select "**"
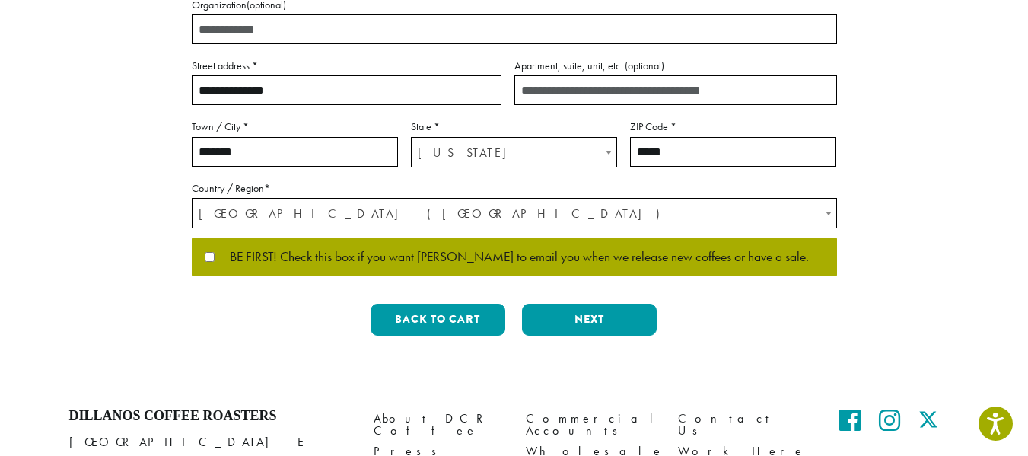
scroll to position [456, 0]
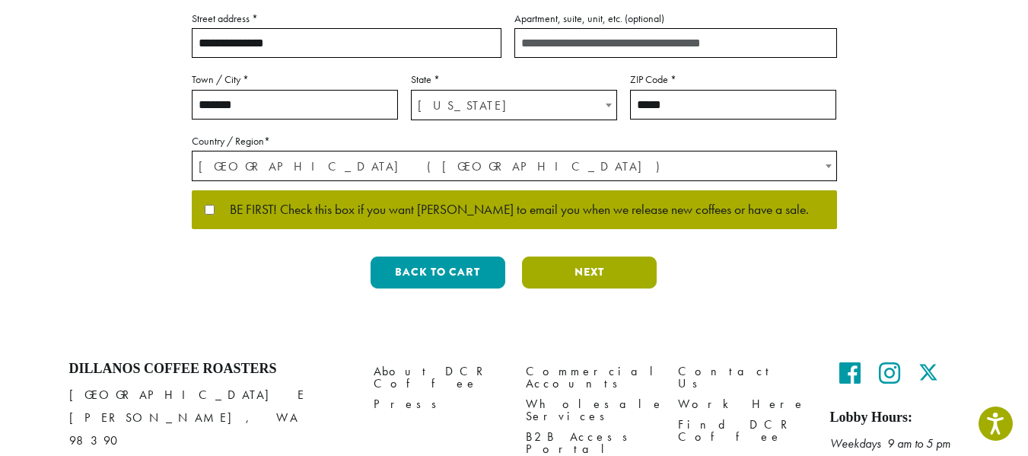
click at [568, 256] on button "Next" at bounding box center [589, 272] width 135 height 32
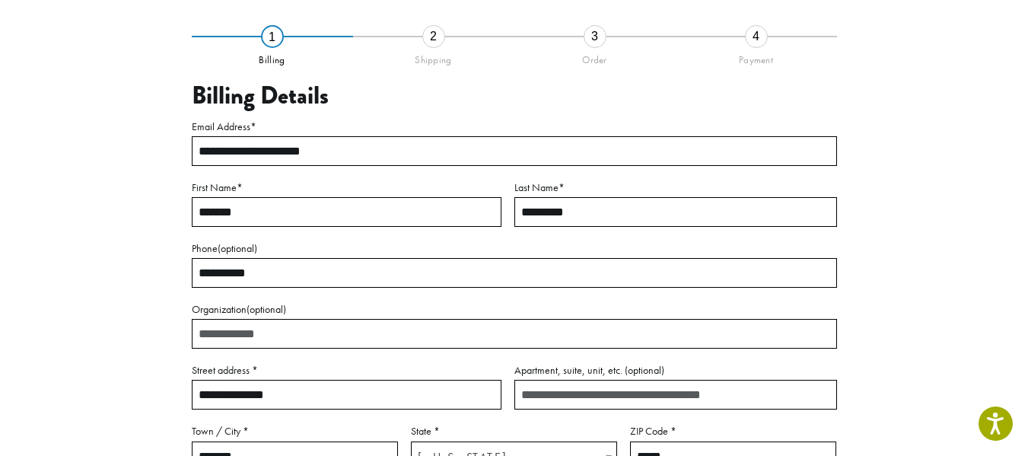
scroll to position [87, 0]
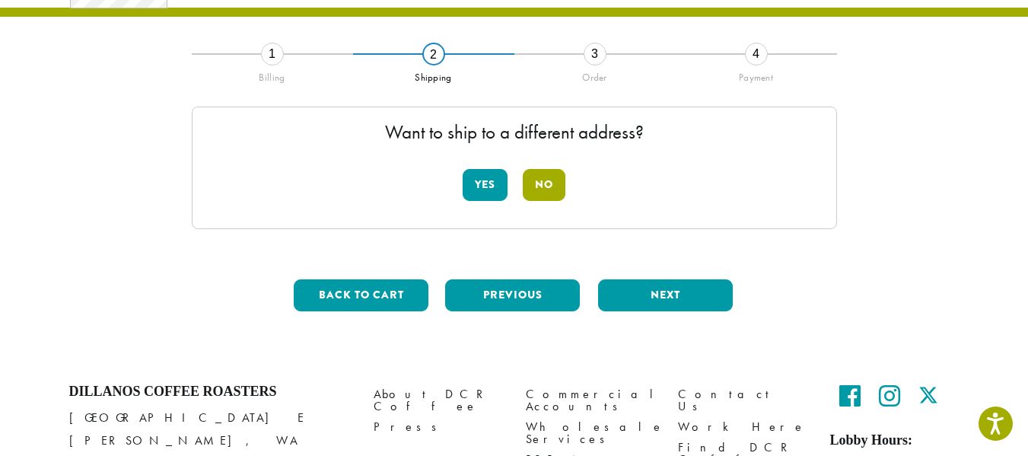
click at [555, 179] on button "No" at bounding box center [544, 185] width 43 height 32
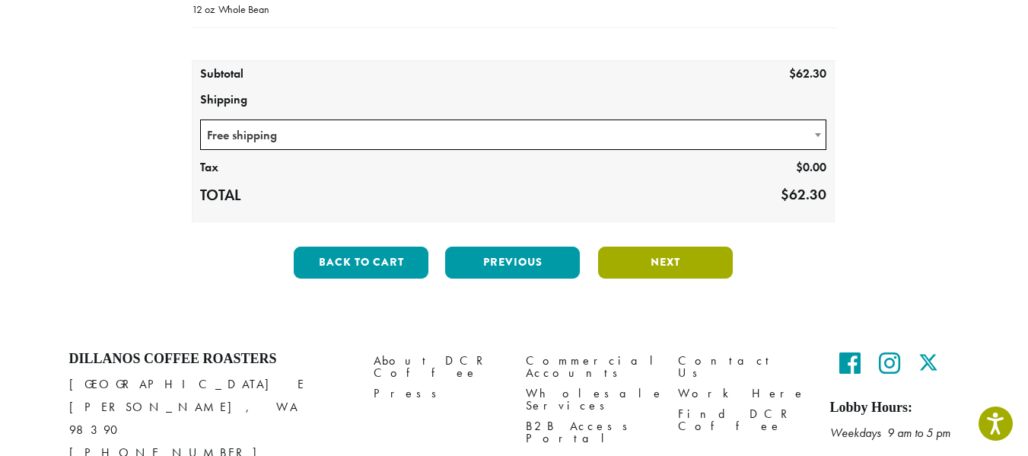
click at [634, 260] on button "Next" at bounding box center [665, 262] width 135 height 32
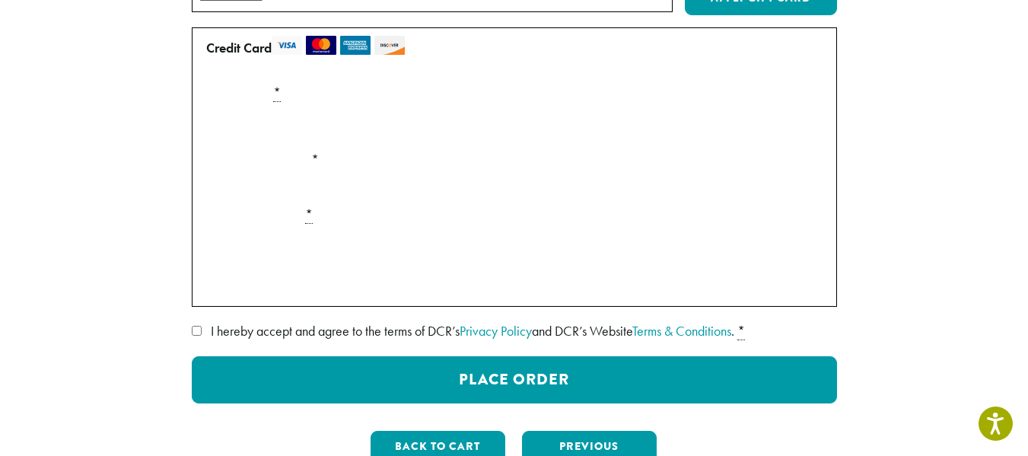
scroll to position [164, 0]
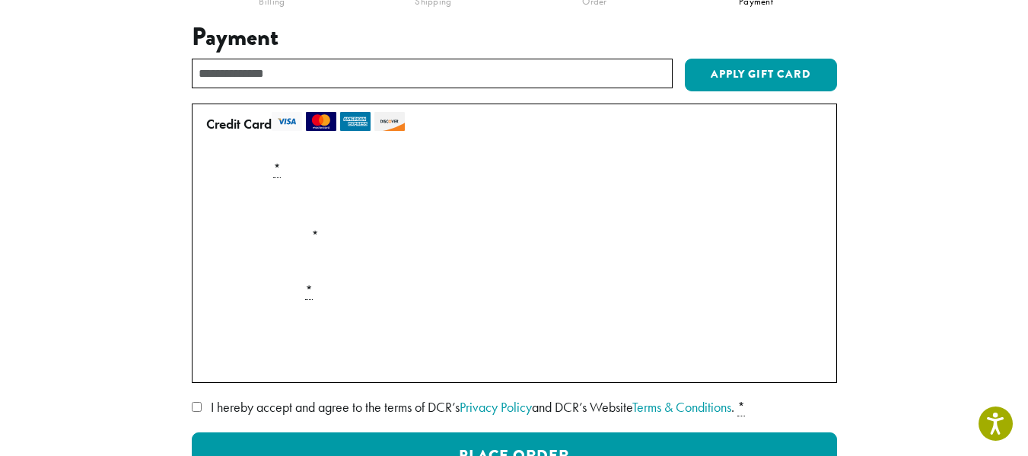
click at [317, 405] on span "I hereby accept and agree to the terms of DCR’s Privacy Policy and DCR’s Websit…" at bounding box center [472, 406] width 523 height 17
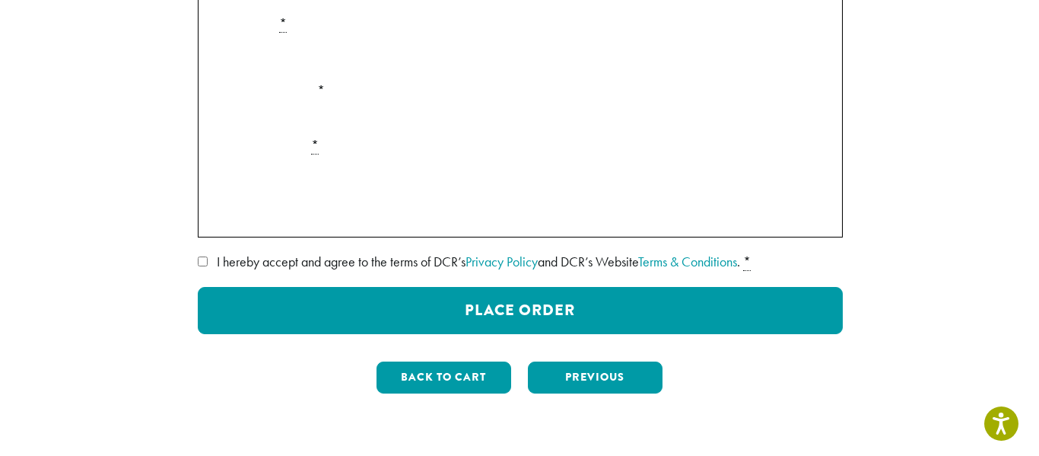
scroll to position [316, 0]
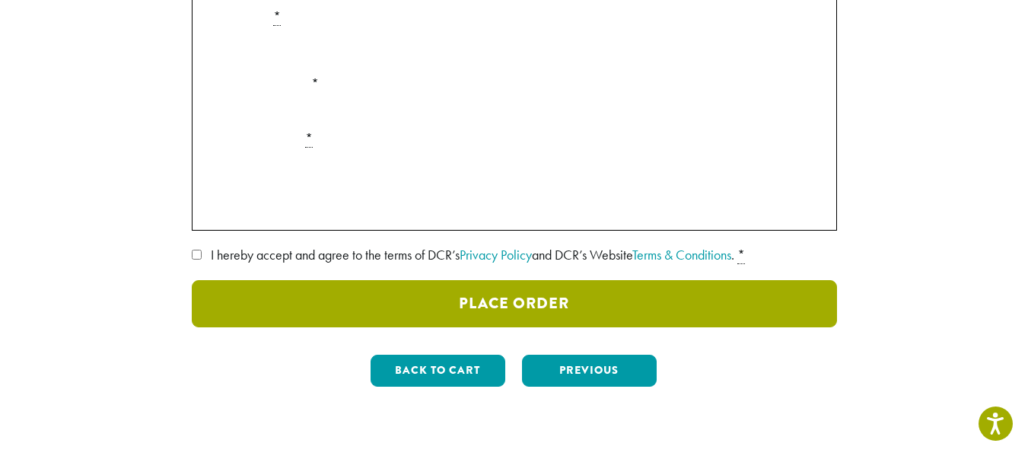
click at [571, 294] on button "Place Order" at bounding box center [514, 303] width 645 height 47
